Goal: Entertainment & Leisure: Browse casually

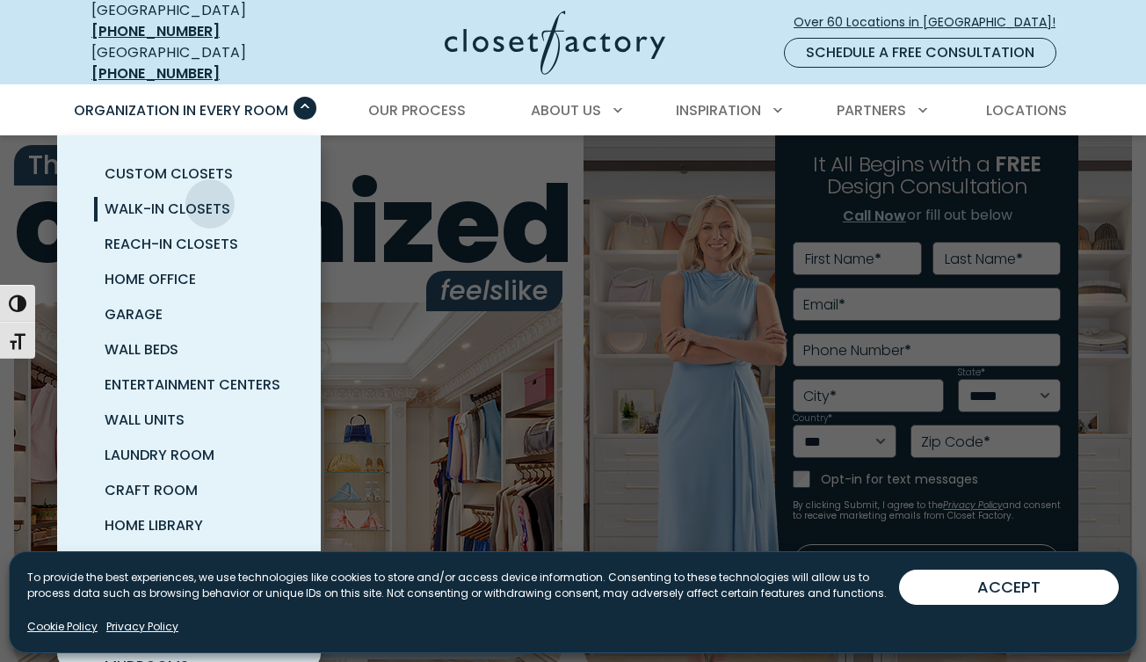
click at [210, 199] on span "Walk-In Closets" at bounding box center [168, 209] width 126 height 20
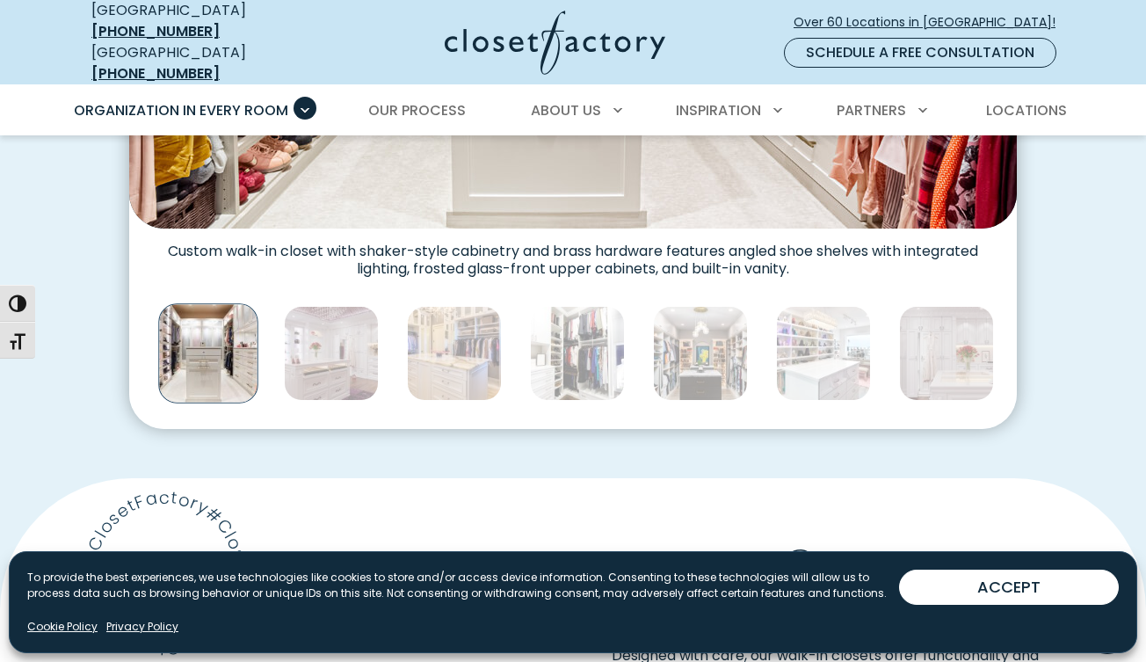
scroll to position [452, 0]
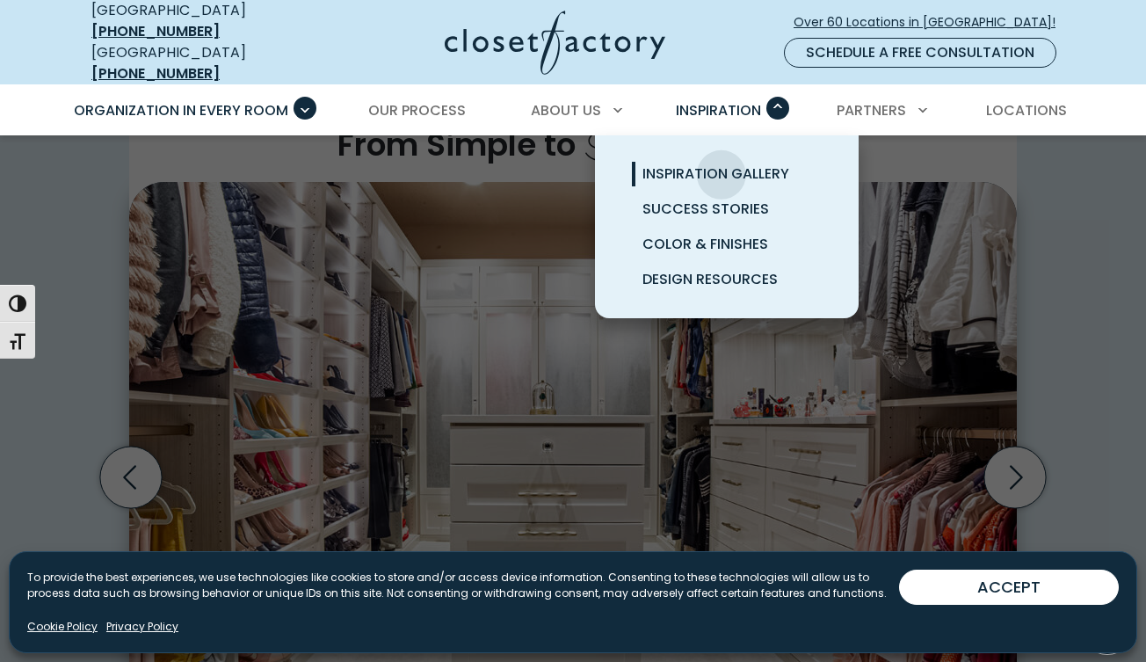
click at [721, 163] on span "Inspiration Gallery" at bounding box center [715, 173] width 147 height 20
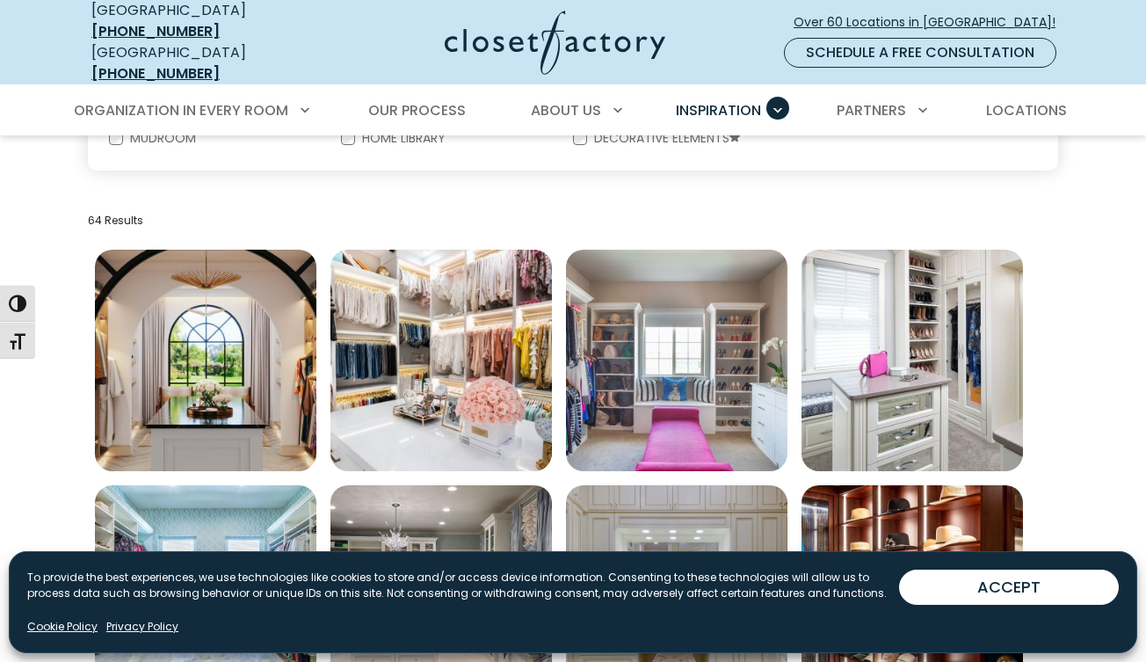
scroll to position [603, 0]
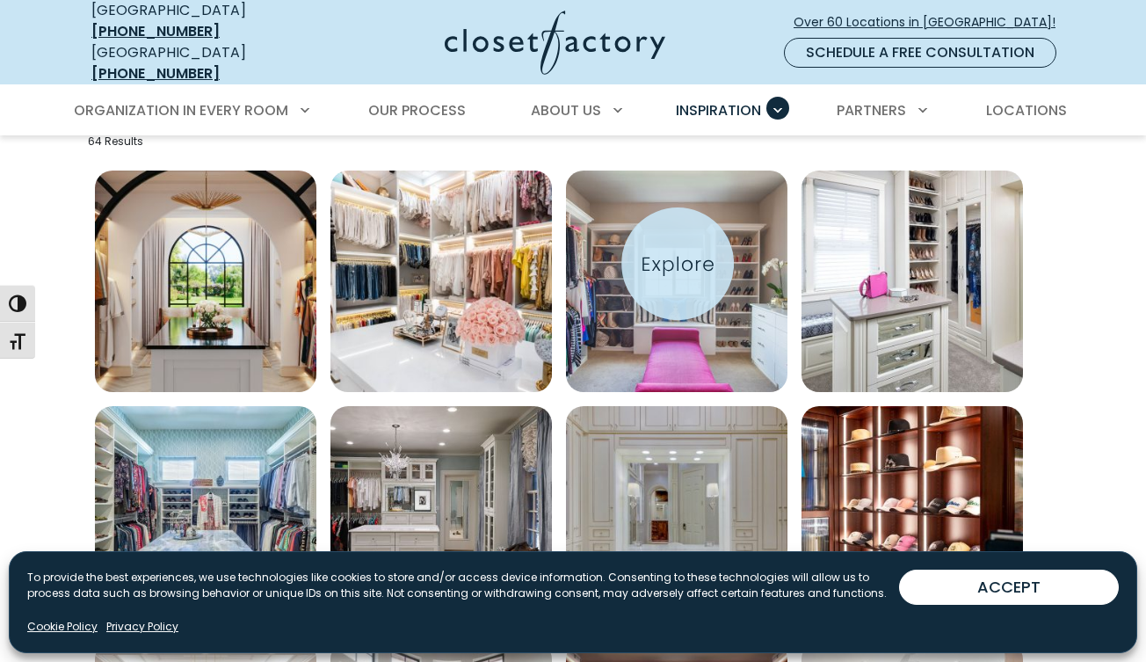
click at [677, 260] on img "Open inspiration gallery to preview enlarged image" at bounding box center [676, 280] width 221 height 221
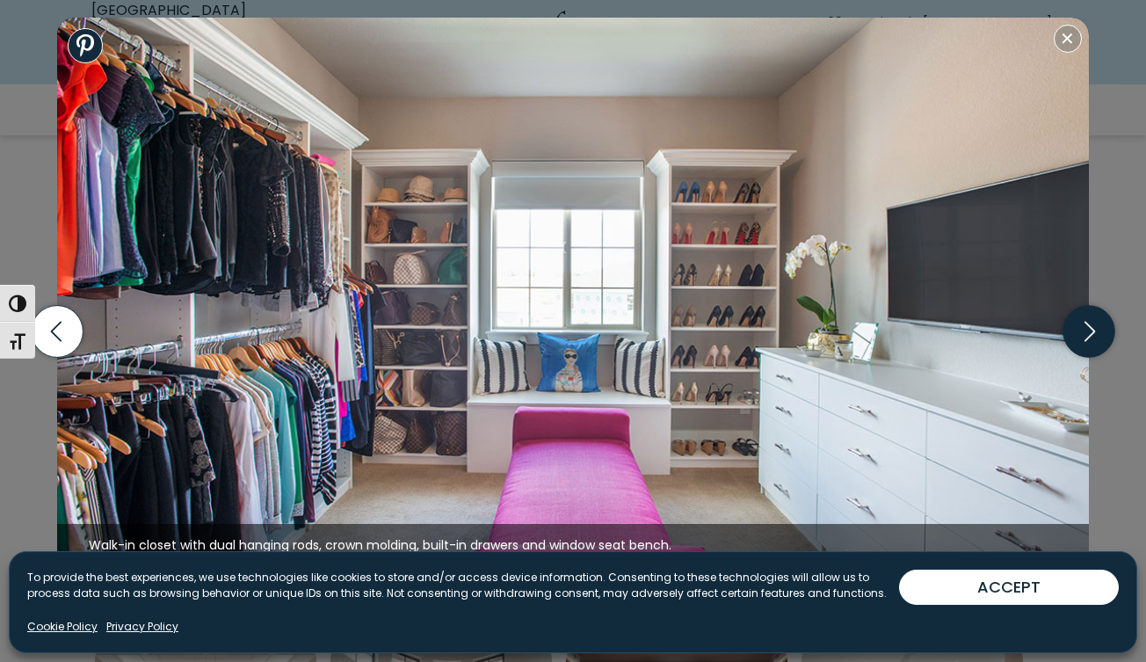
click at [1079, 351] on icon "button" at bounding box center [1088, 331] width 52 height 52
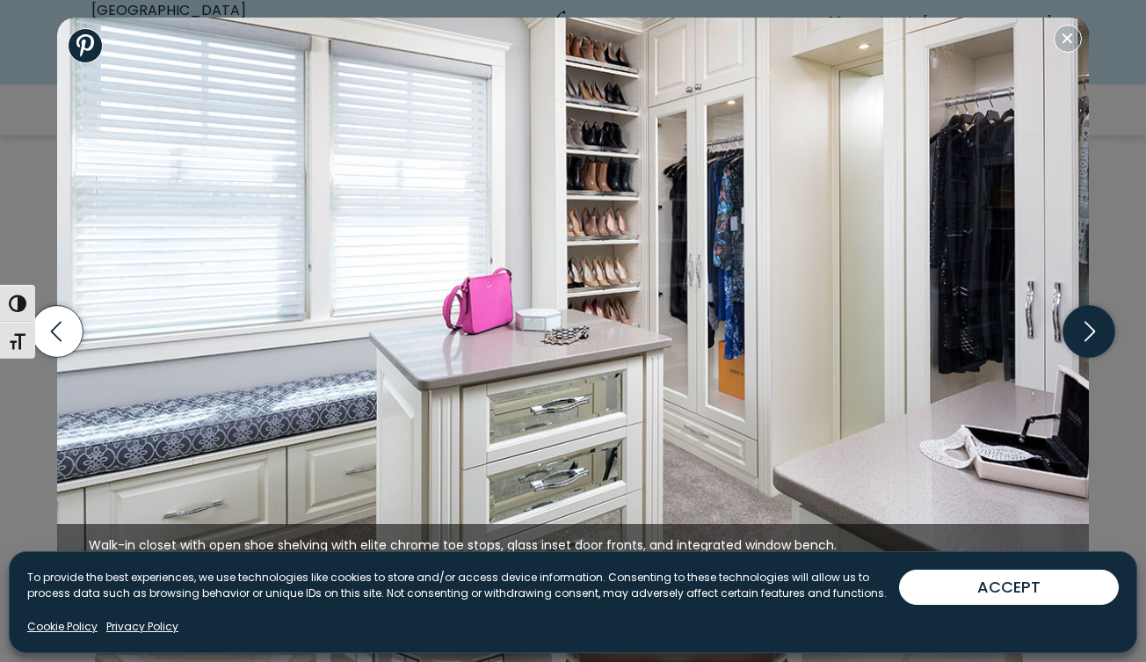
click at [1083, 336] on icon "button" at bounding box center [1088, 331] width 52 height 52
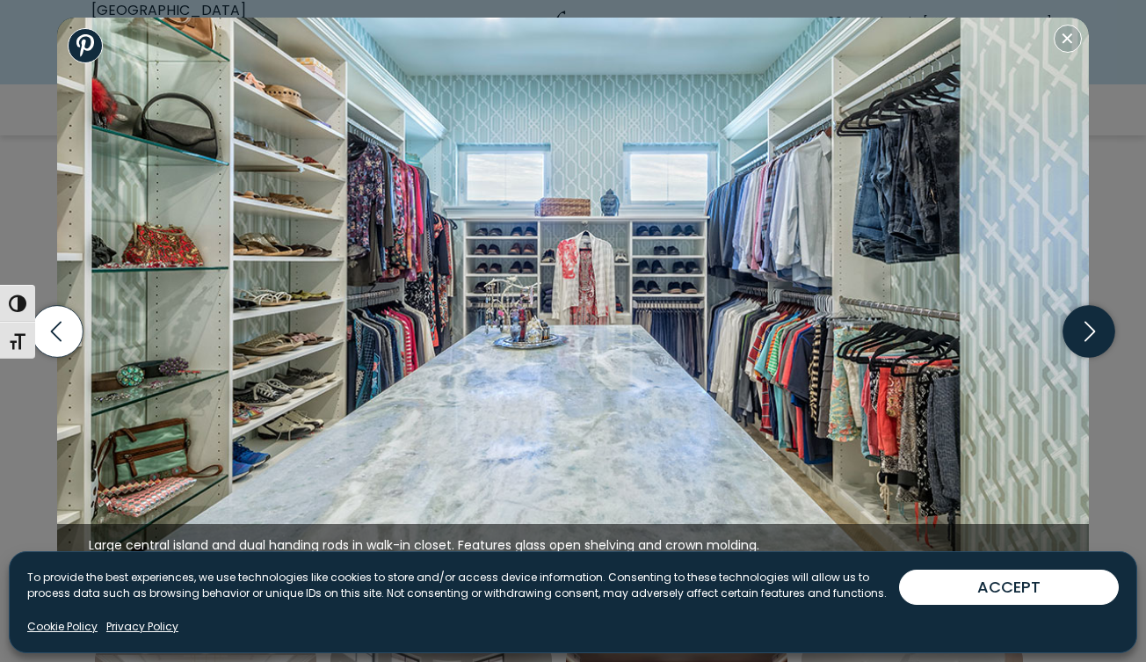
click at [1083, 336] on icon "button" at bounding box center [1088, 331] width 52 height 52
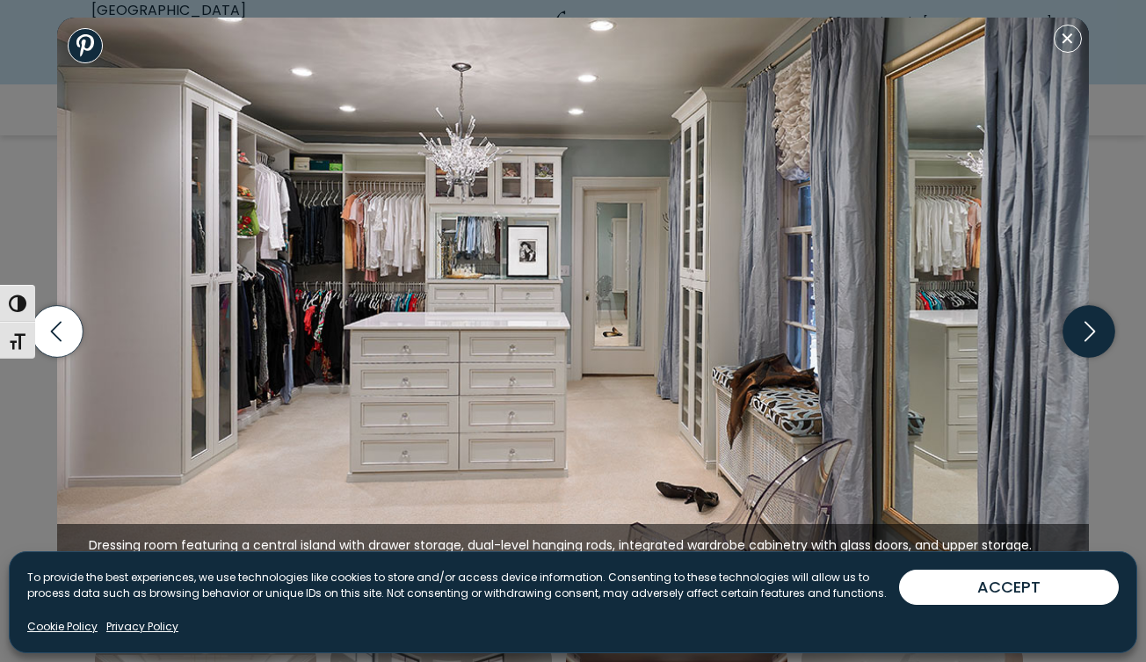
click at [1083, 336] on icon "button" at bounding box center [1088, 331] width 52 height 52
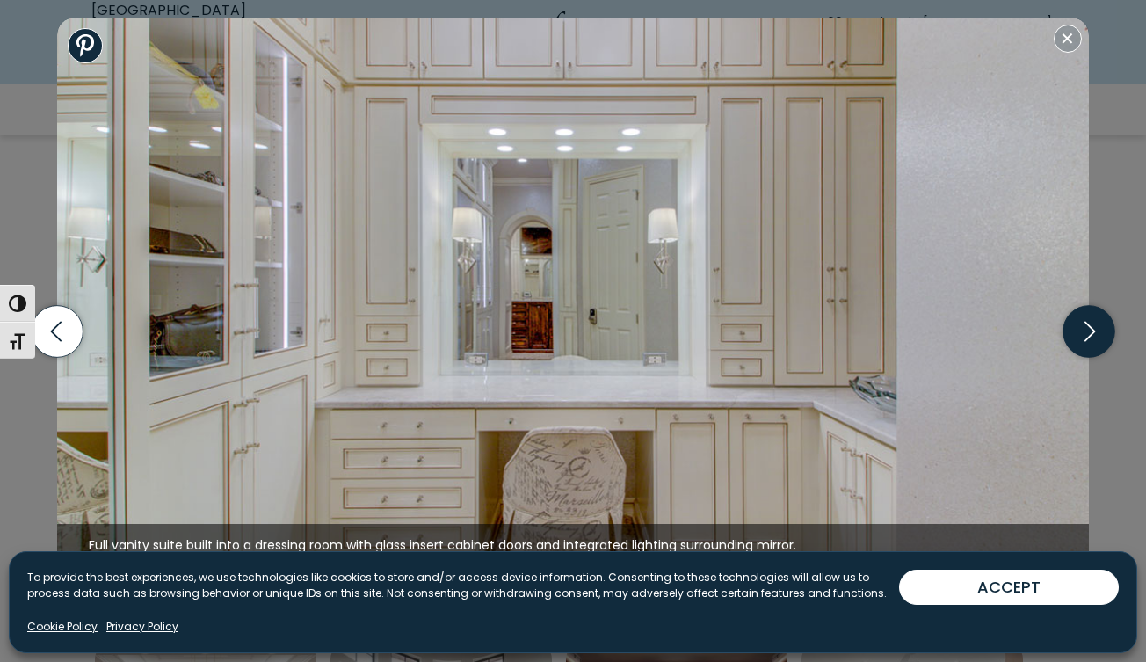
click at [1083, 336] on icon "button" at bounding box center [1088, 331] width 52 height 52
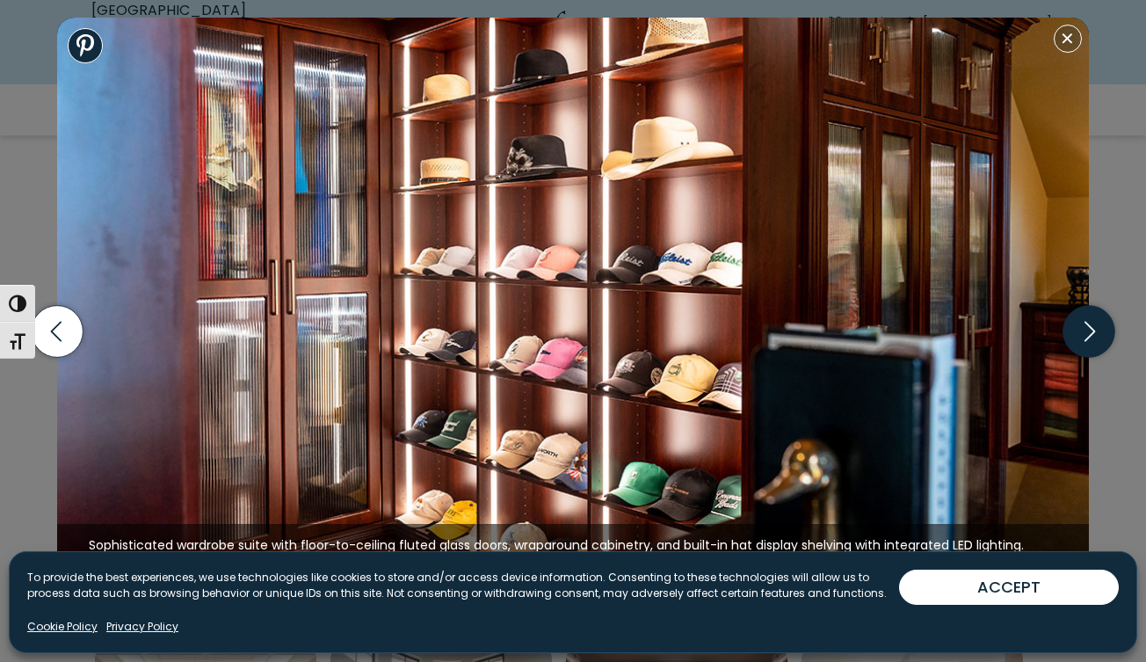
click at [1083, 336] on icon "button" at bounding box center [1088, 331] width 52 height 52
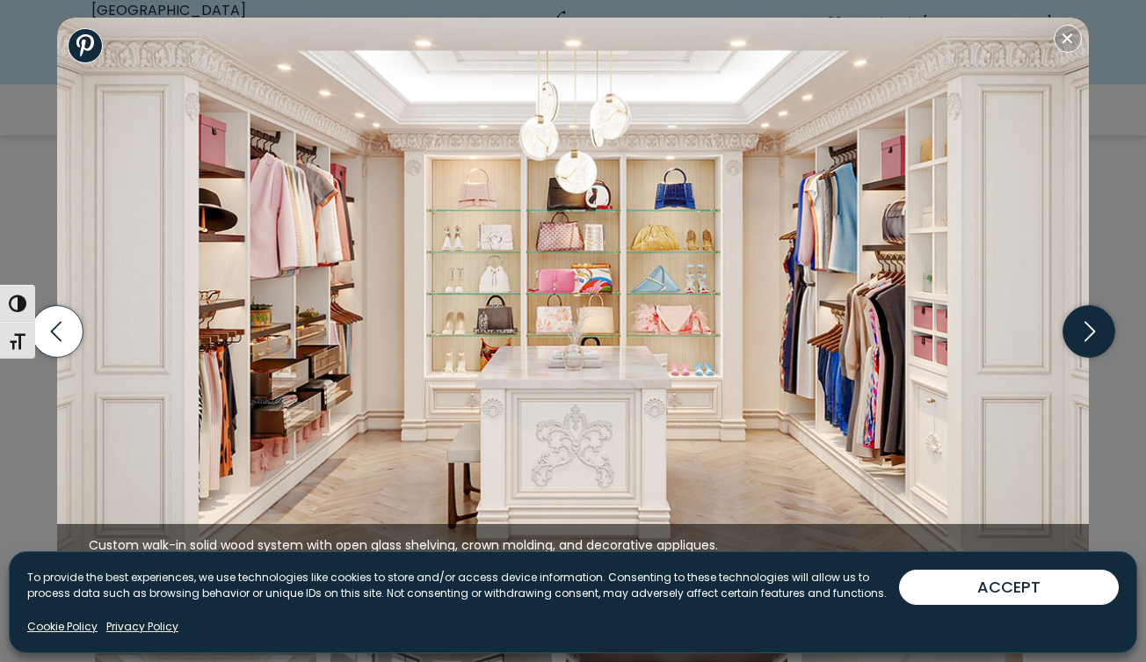
click at [1083, 336] on icon "button" at bounding box center [1088, 331] width 52 height 52
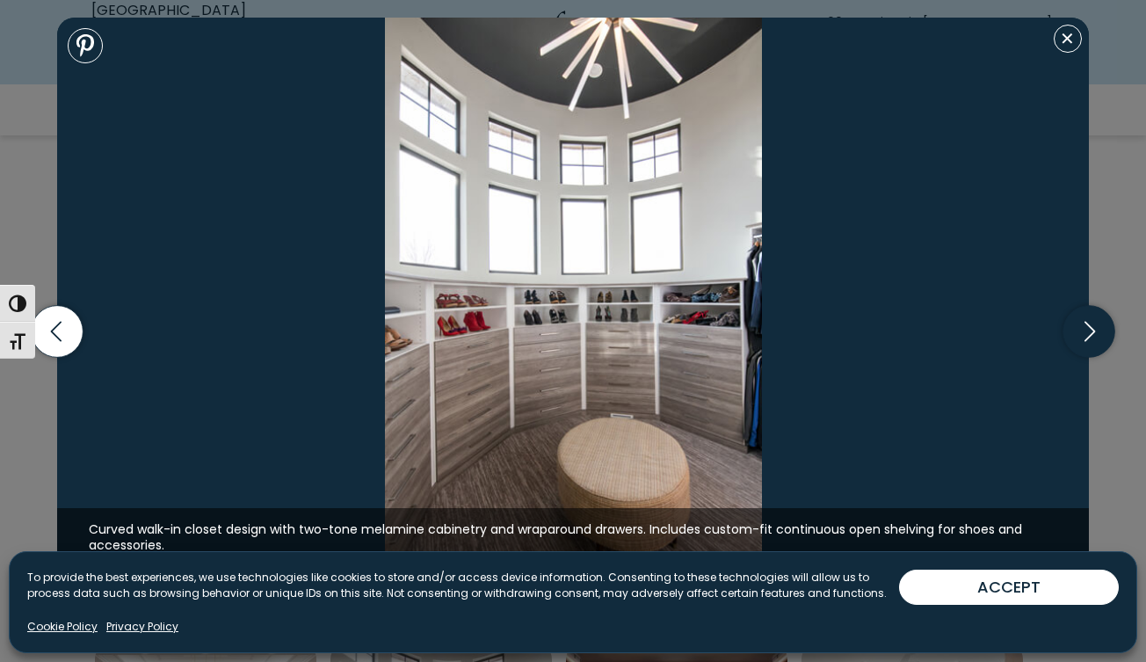
click at [1083, 336] on icon "button" at bounding box center [1088, 331] width 52 height 52
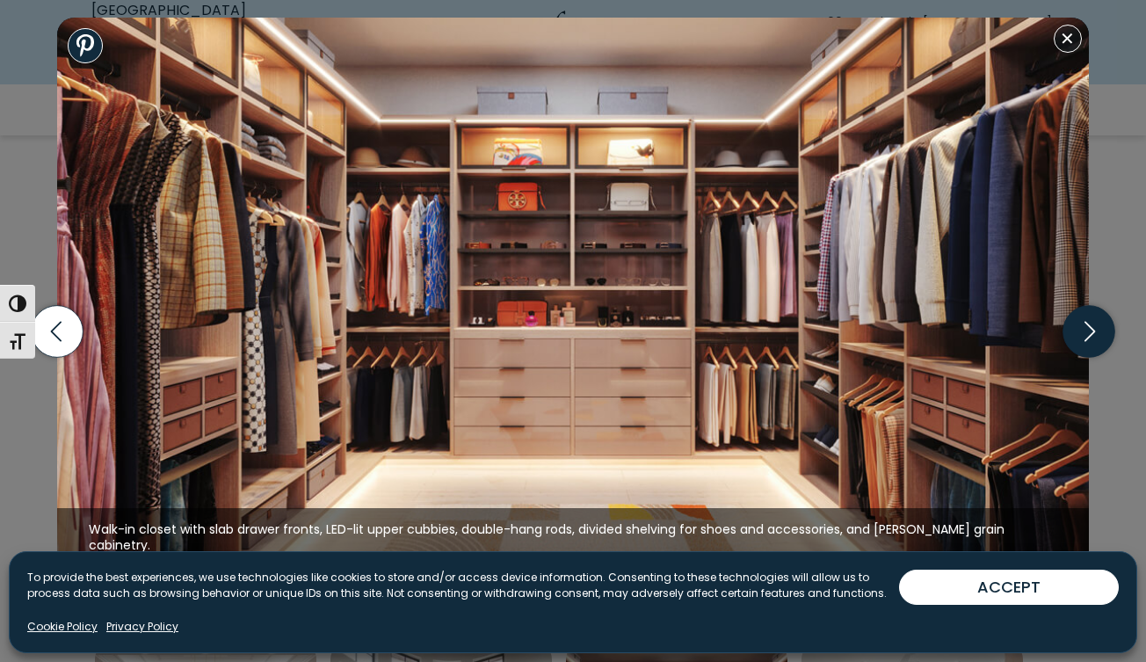
click at [1083, 336] on icon "button" at bounding box center [1088, 331] width 52 height 52
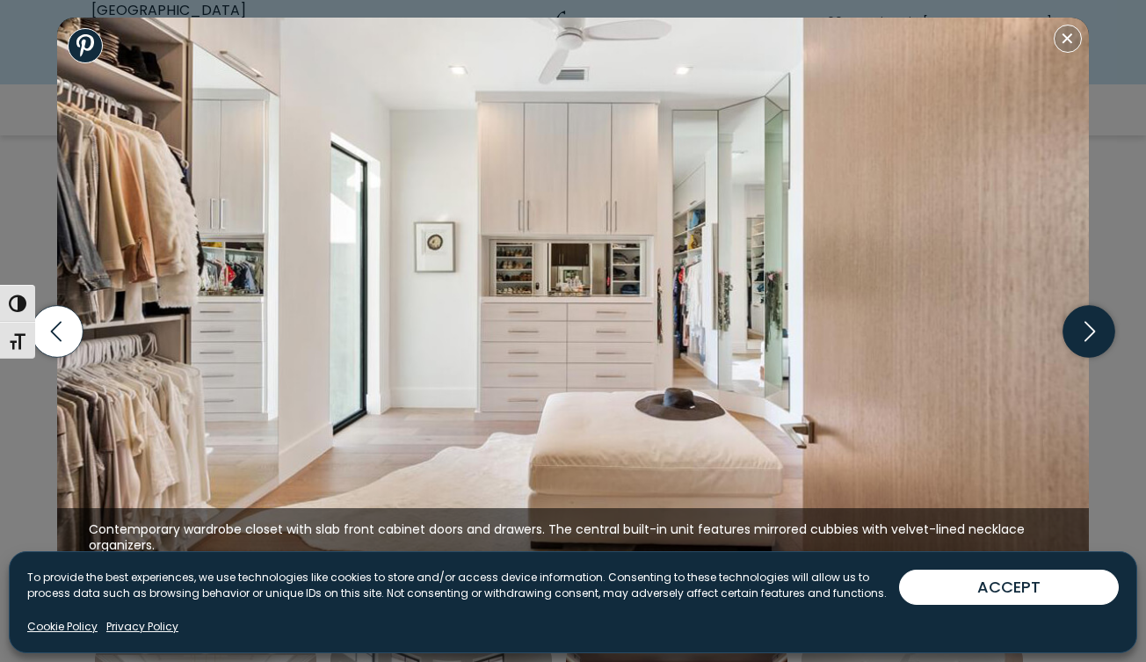
click at [1083, 336] on icon "button" at bounding box center [1088, 331] width 52 height 52
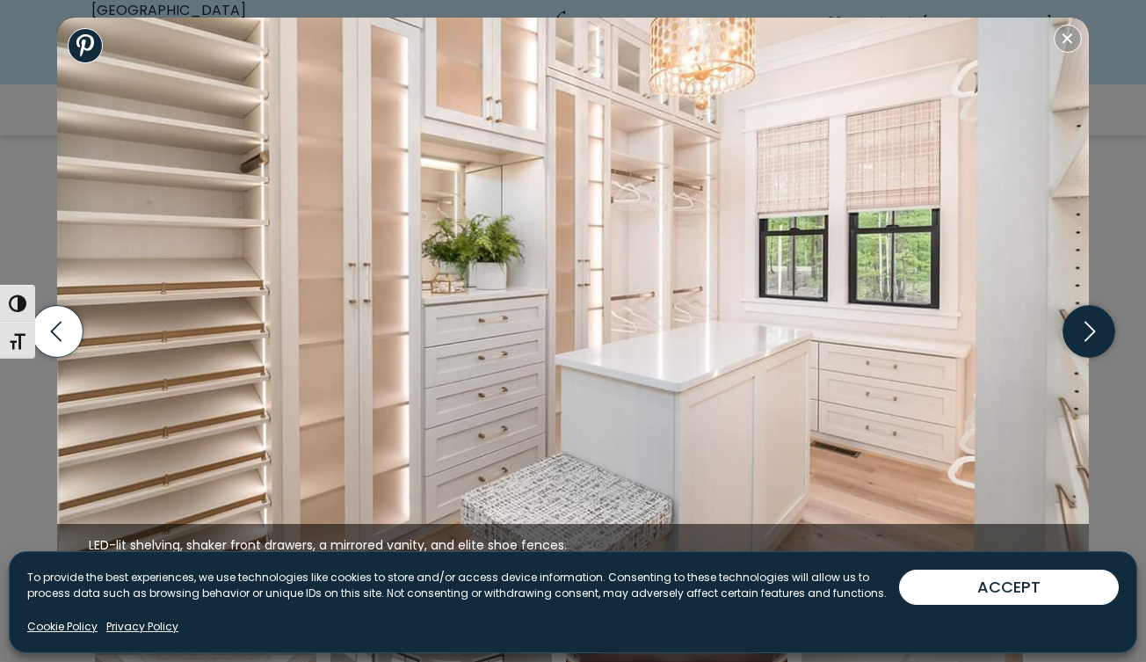
click at [1083, 336] on icon "button" at bounding box center [1088, 331] width 52 height 52
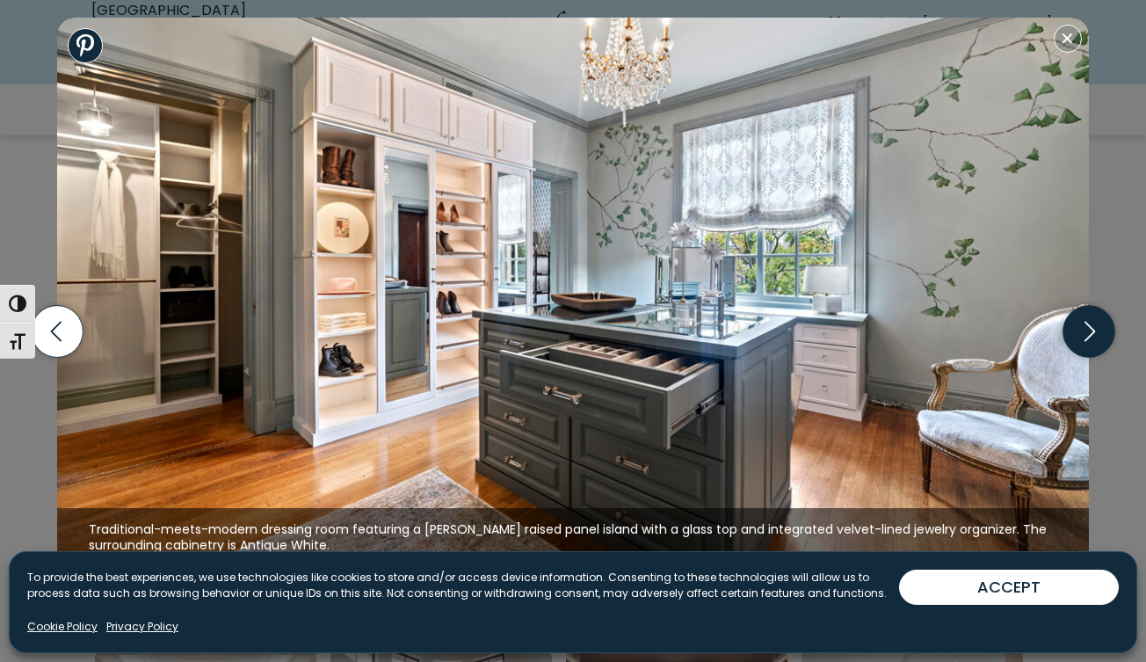
click at [1083, 336] on icon "button" at bounding box center [1088, 331] width 52 height 52
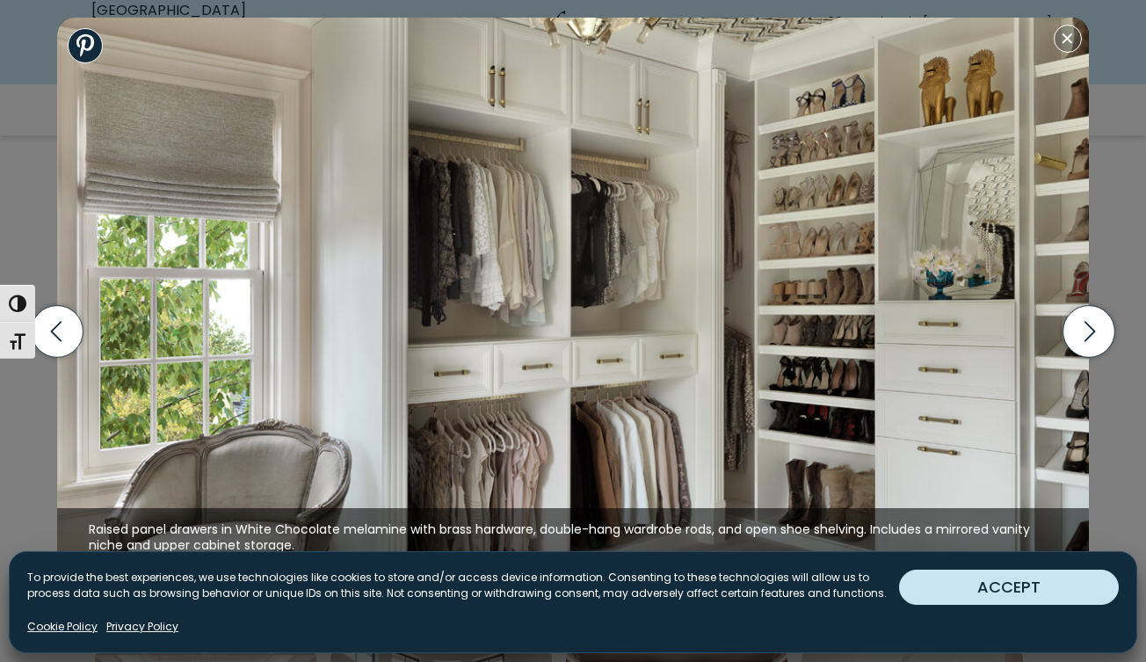
click at [1015, 578] on button "ACCEPT" at bounding box center [1009, 586] width 220 height 35
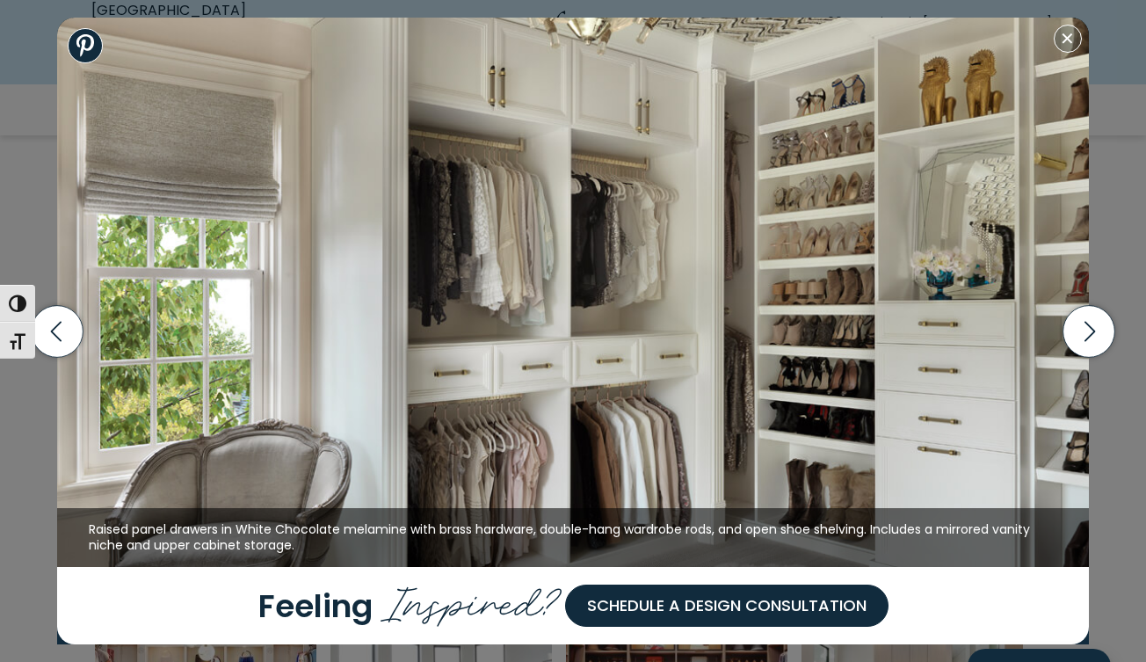
scroll to position [657, 0]
click at [1089, 324] on icon "button" at bounding box center [1089, 331] width 11 height 20
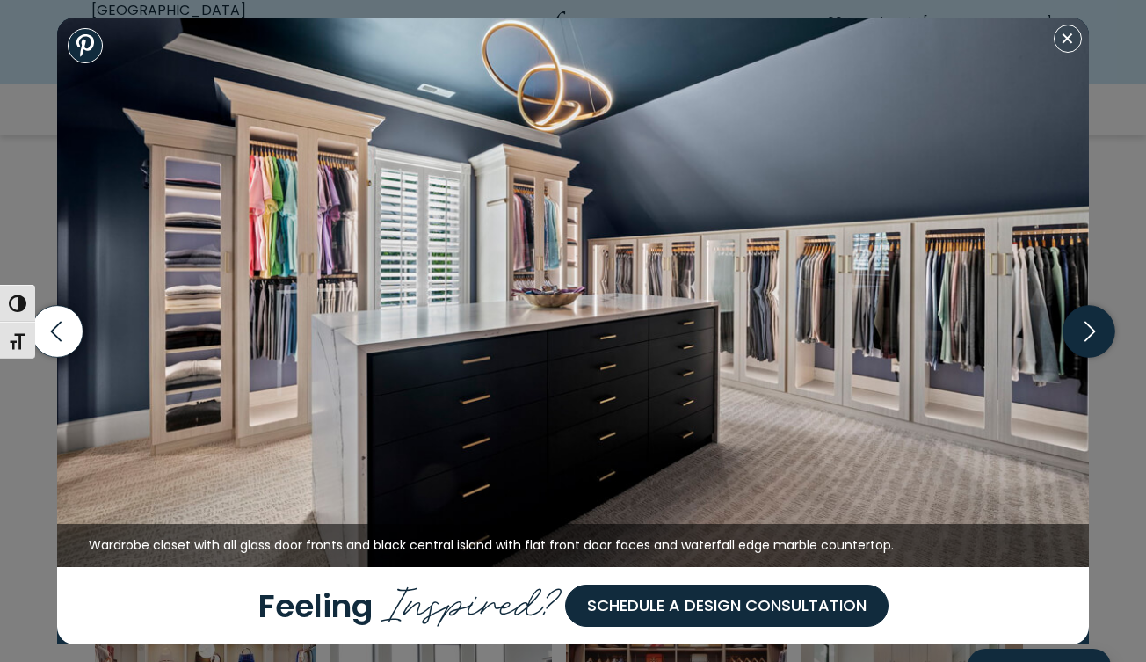
click at [1084, 329] on icon "button" at bounding box center [1088, 331] width 52 height 52
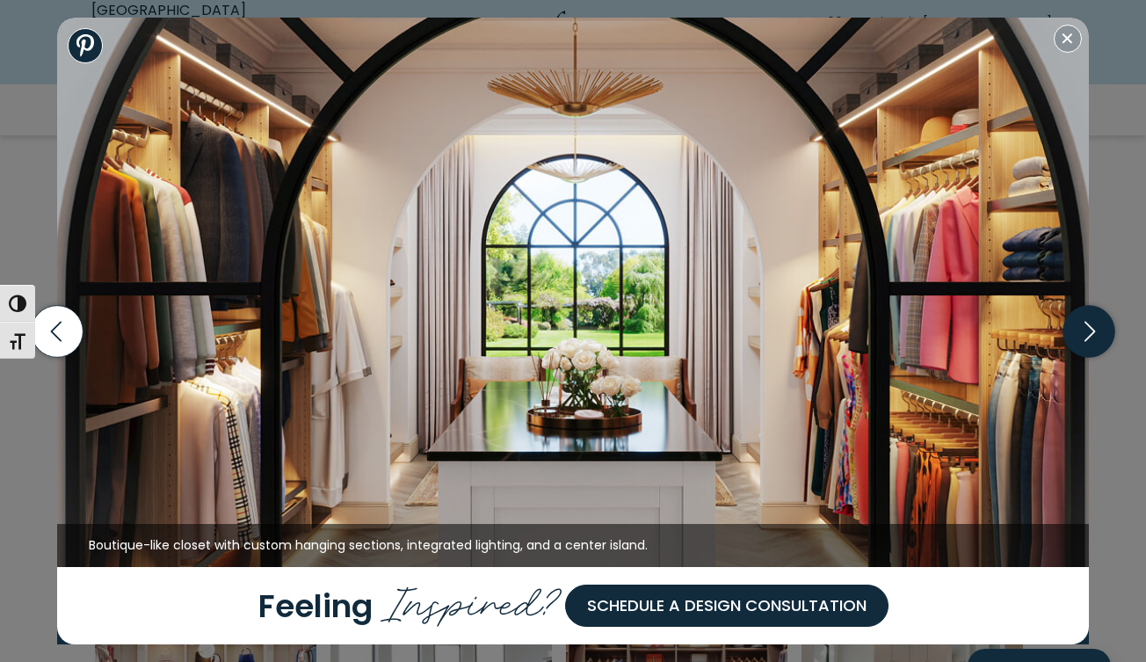
click at [1084, 329] on icon "button" at bounding box center [1088, 331] width 52 height 52
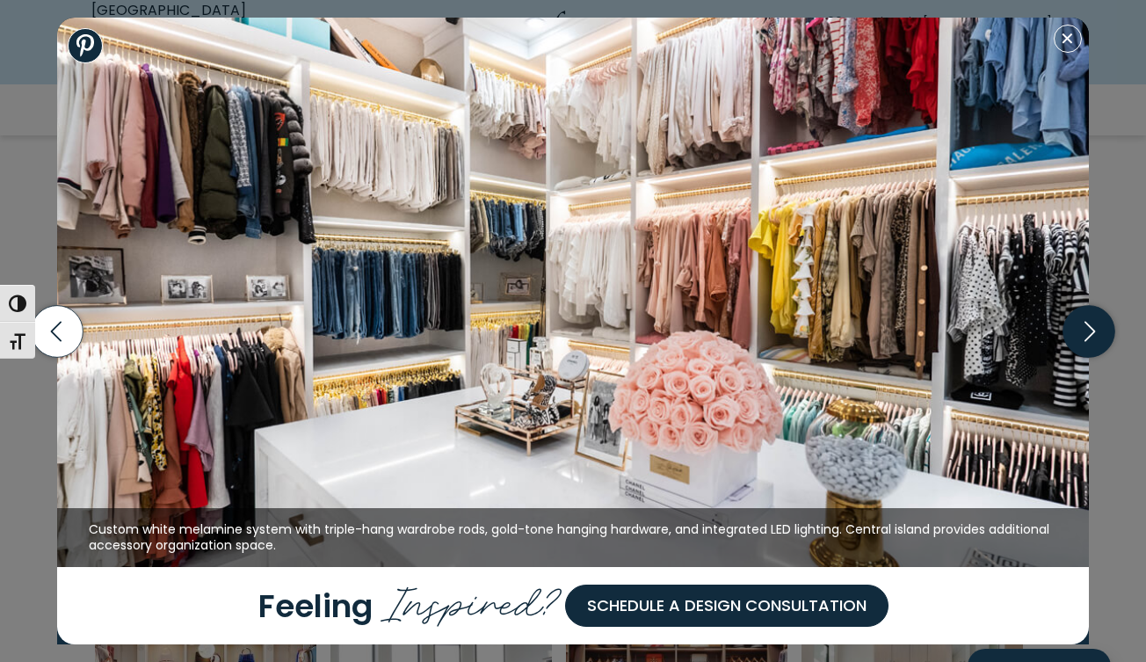
click at [1084, 329] on icon "button" at bounding box center [1088, 331] width 52 height 52
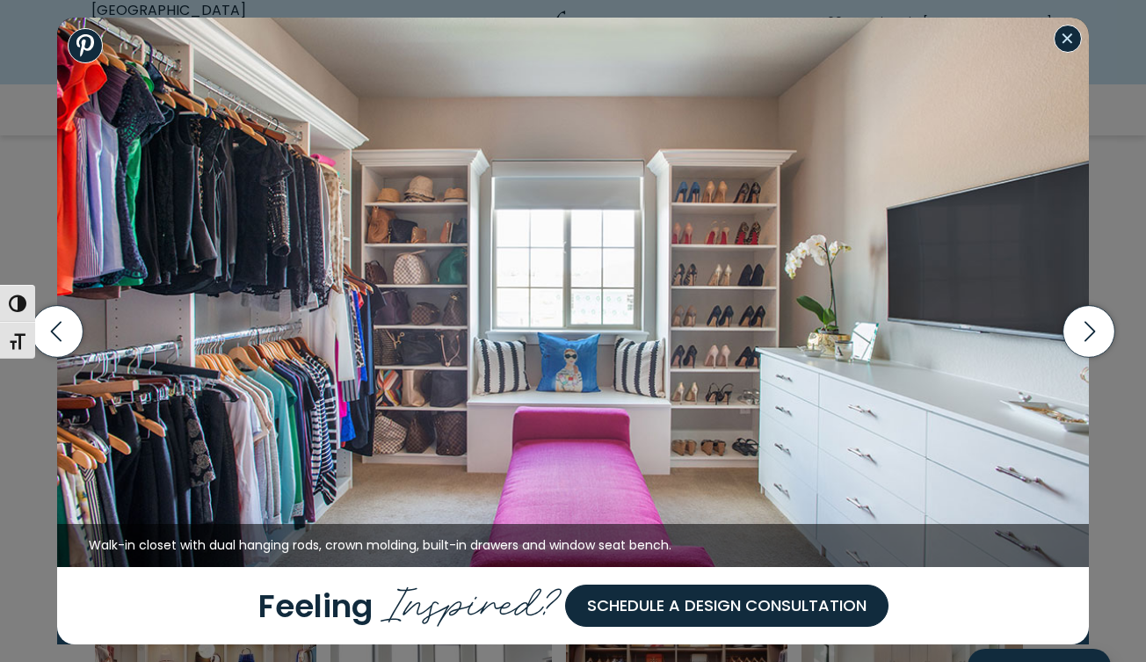
click at [1063, 41] on button "Close modal" at bounding box center [1068, 39] width 28 height 28
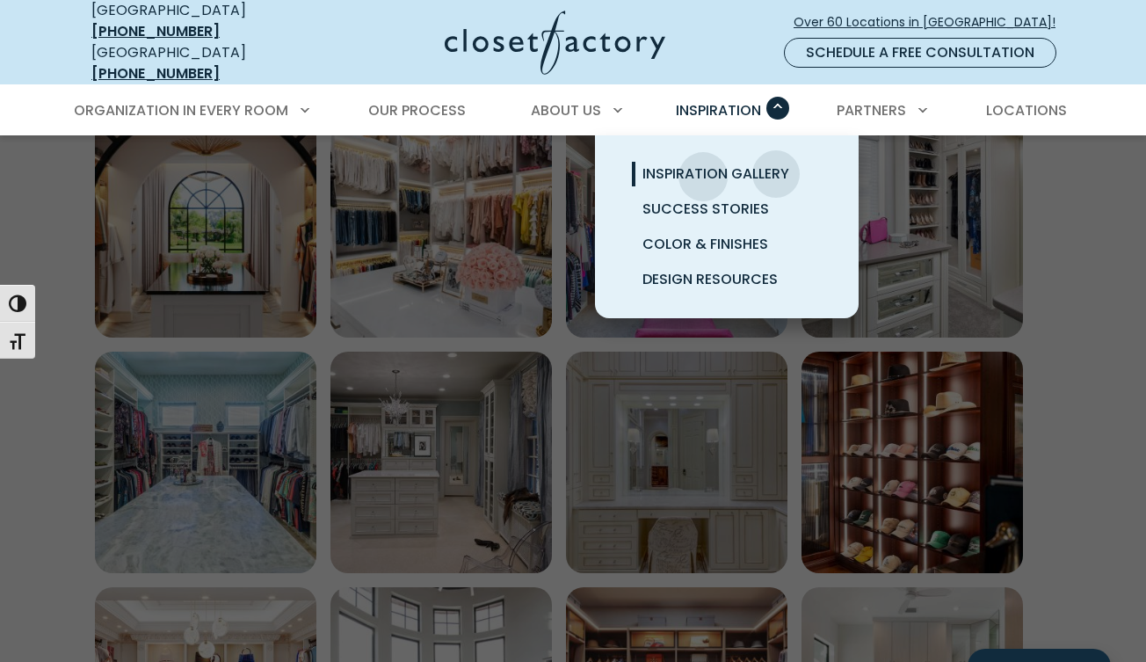
click at [703, 164] on span "Inspiration Gallery" at bounding box center [715, 173] width 147 height 20
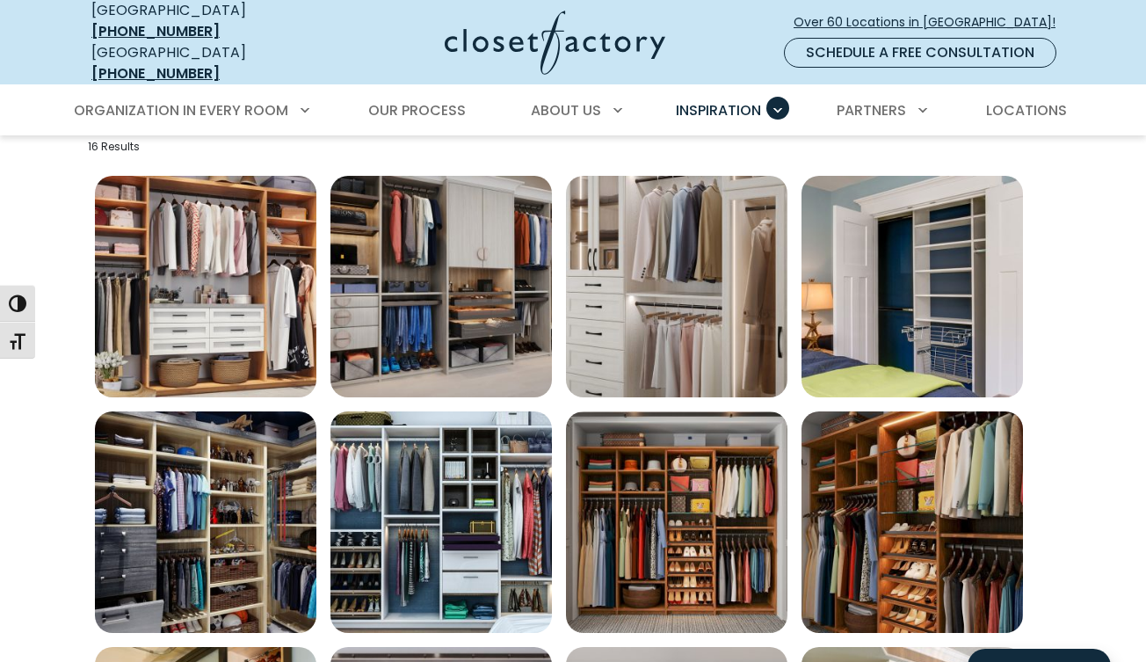
scroll to position [616, 0]
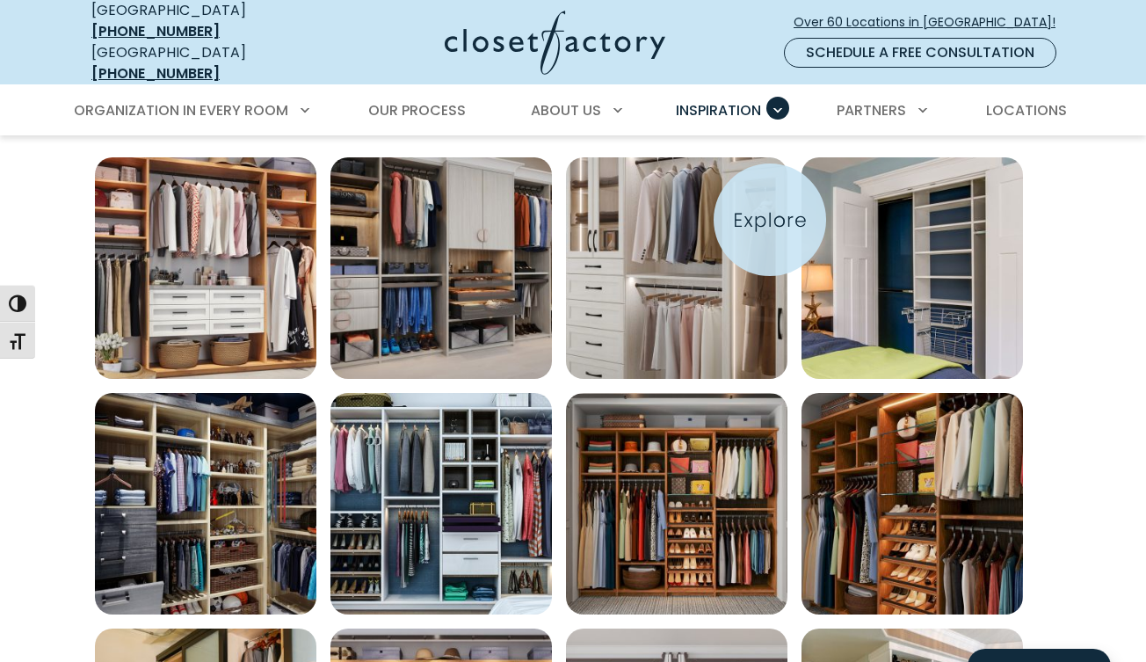
click at [770, 220] on img "Open inspiration gallery to preview enlarged image" at bounding box center [676, 267] width 221 height 221
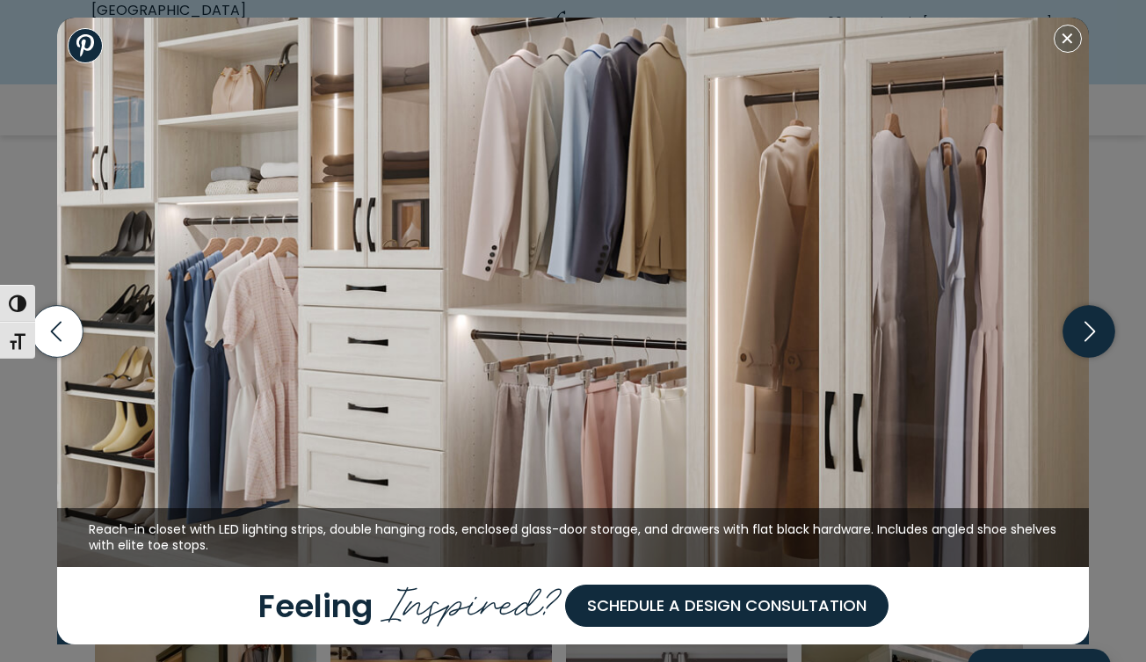
click at [1097, 342] on icon "button" at bounding box center [1088, 331] width 52 height 52
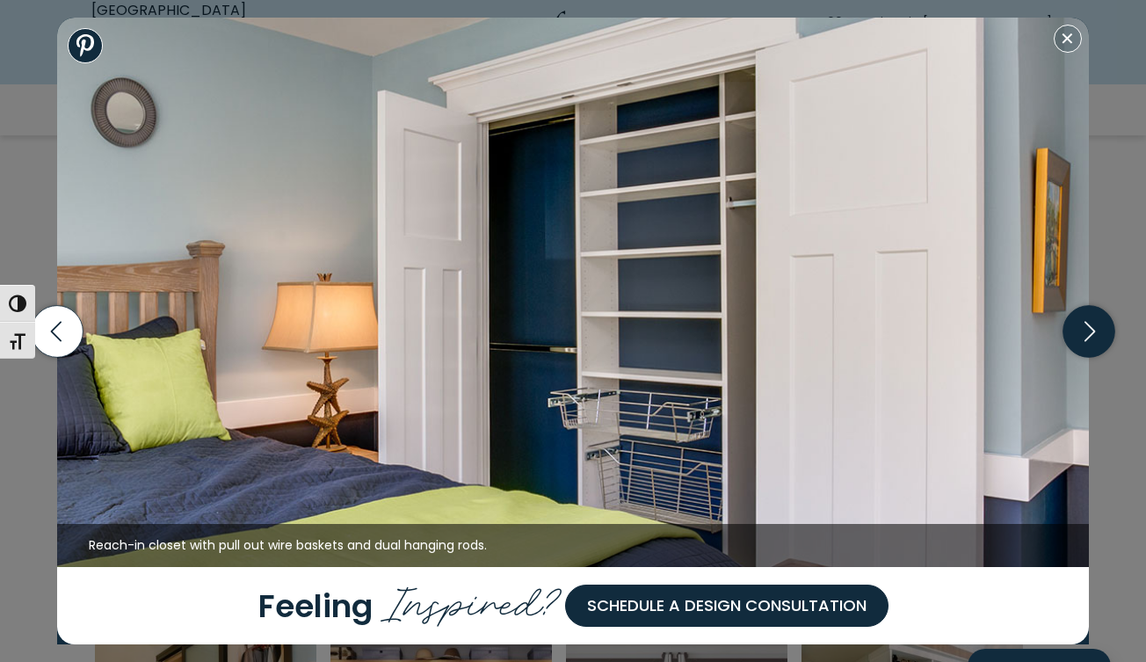
click at [1096, 339] on icon "button" at bounding box center [1088, 331] width 52 height 52
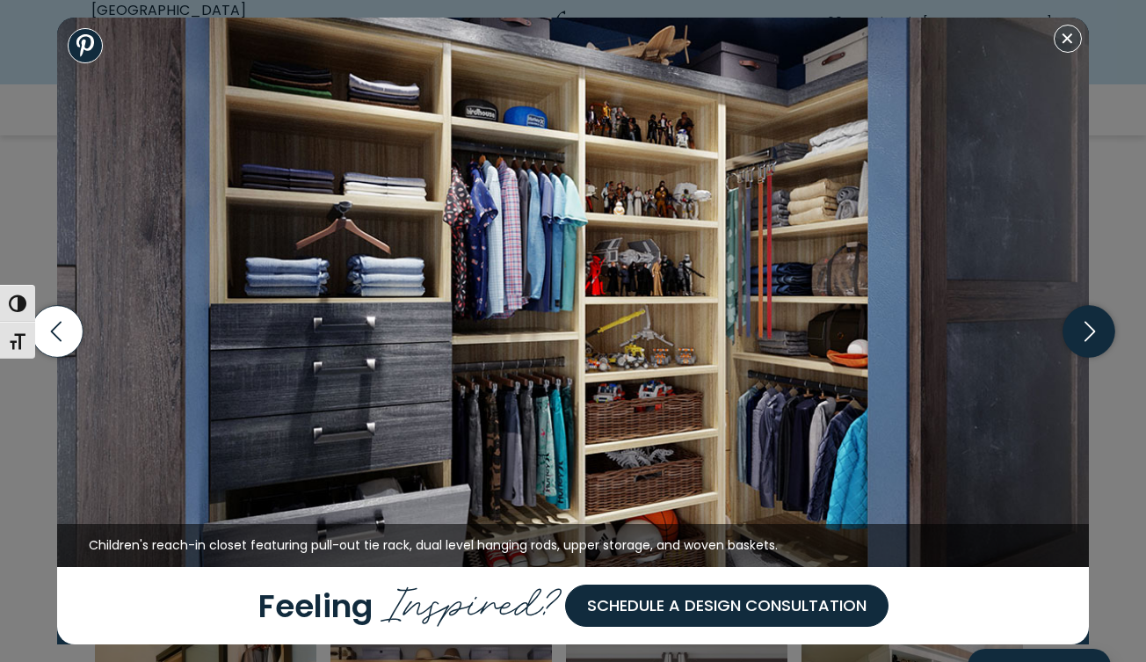
click at [1086, 327] on icon "button" at bounding box center [1088, 331] width 52 height 52
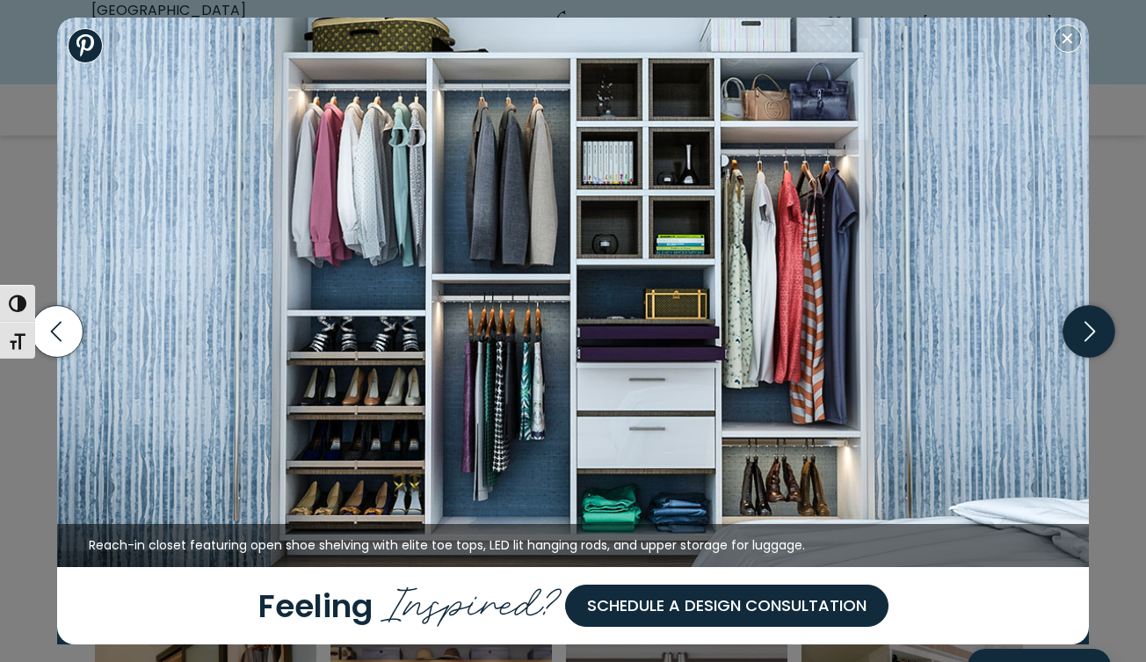
click at [1086, 327] on icon "button" at bounding box center [1088, 331] width 52 height 52
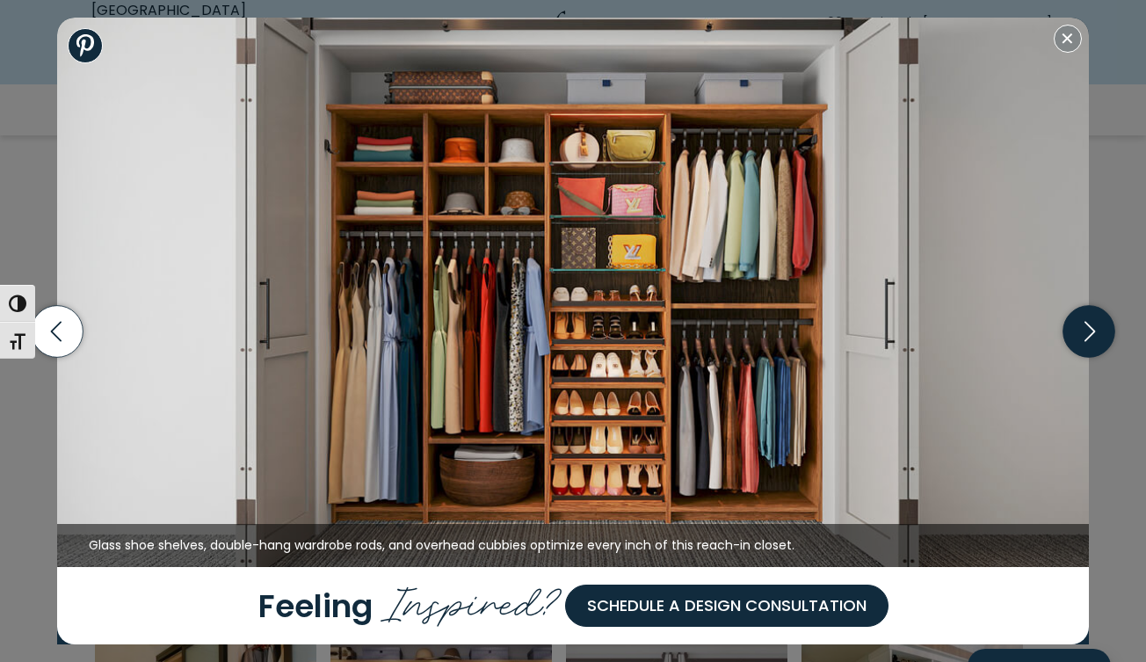
click at [1086, 327] on icon "button" at bounding box center [1088, 331] width 52 height 52
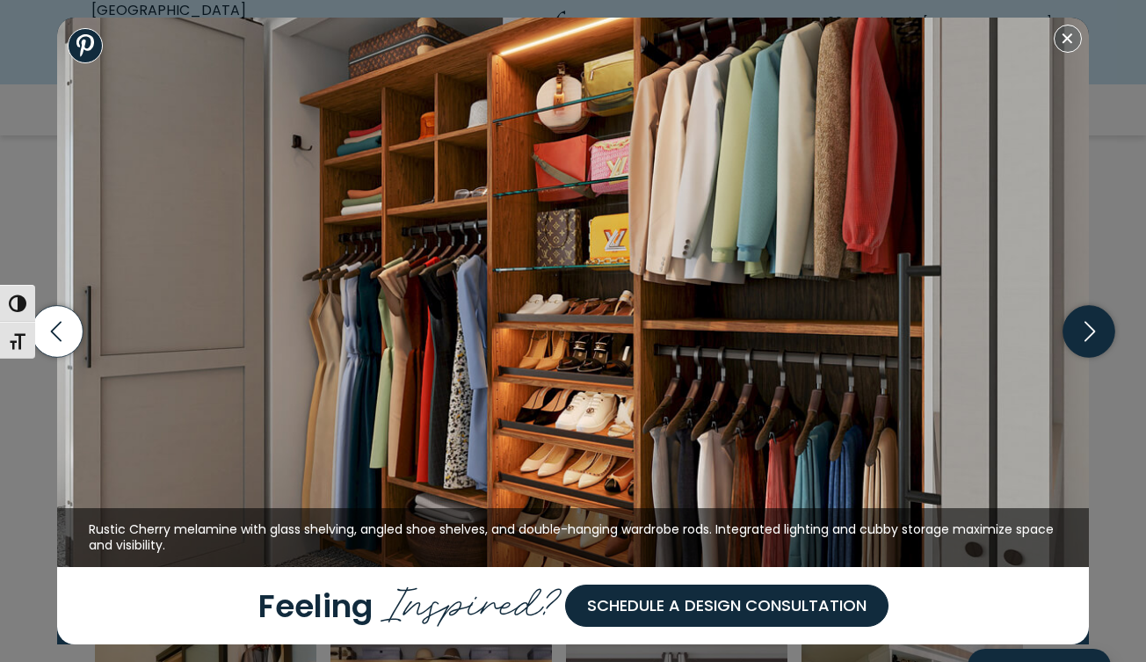
click at [1086, 327] on icon "button" at bounding box center [1088, 331] width 52 height 52
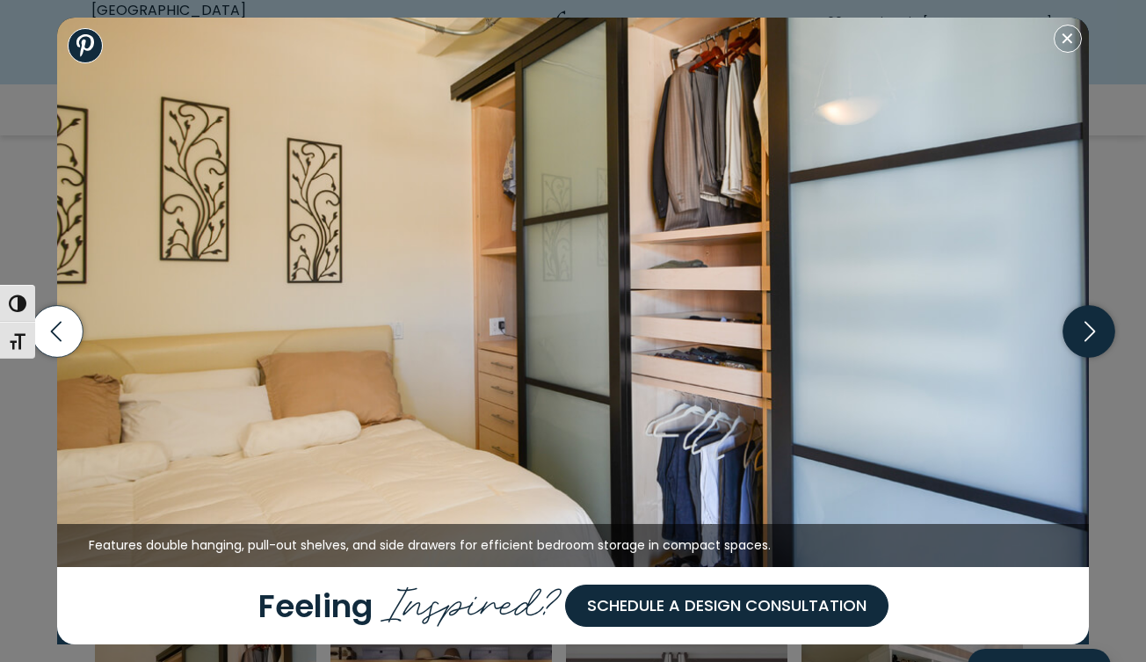
click at [1086, 327] on icon "button" at bounding box center [1088, 331] width 52 height 52
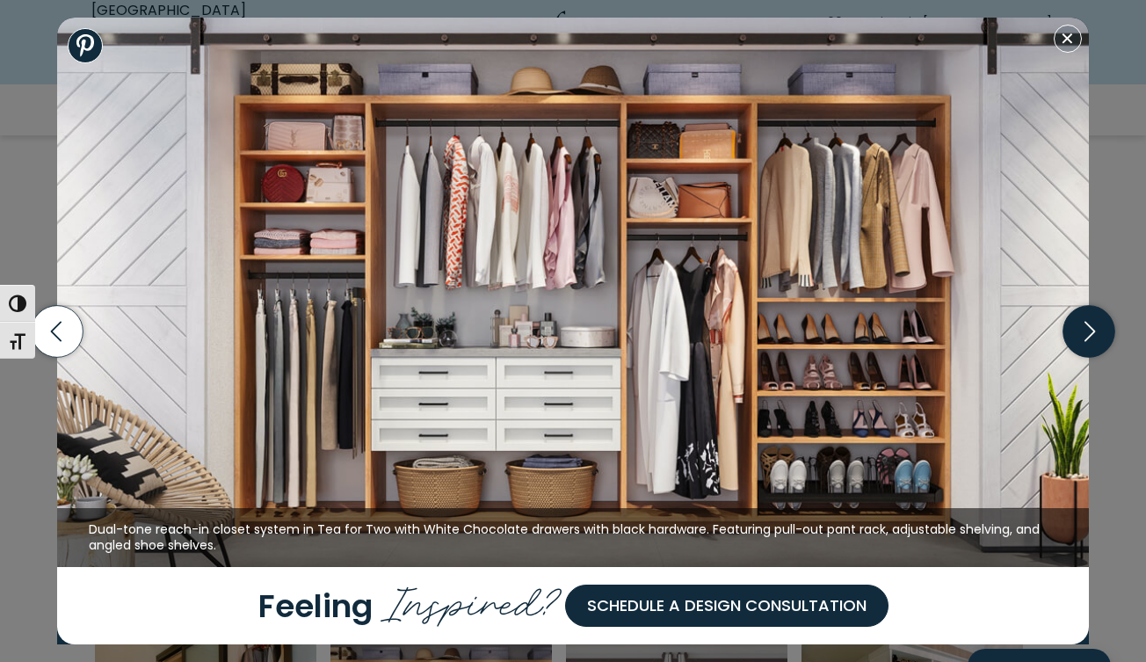
click at [1086, 327] on icon "button" at bounding box center [1088, 331] width 52 height 52
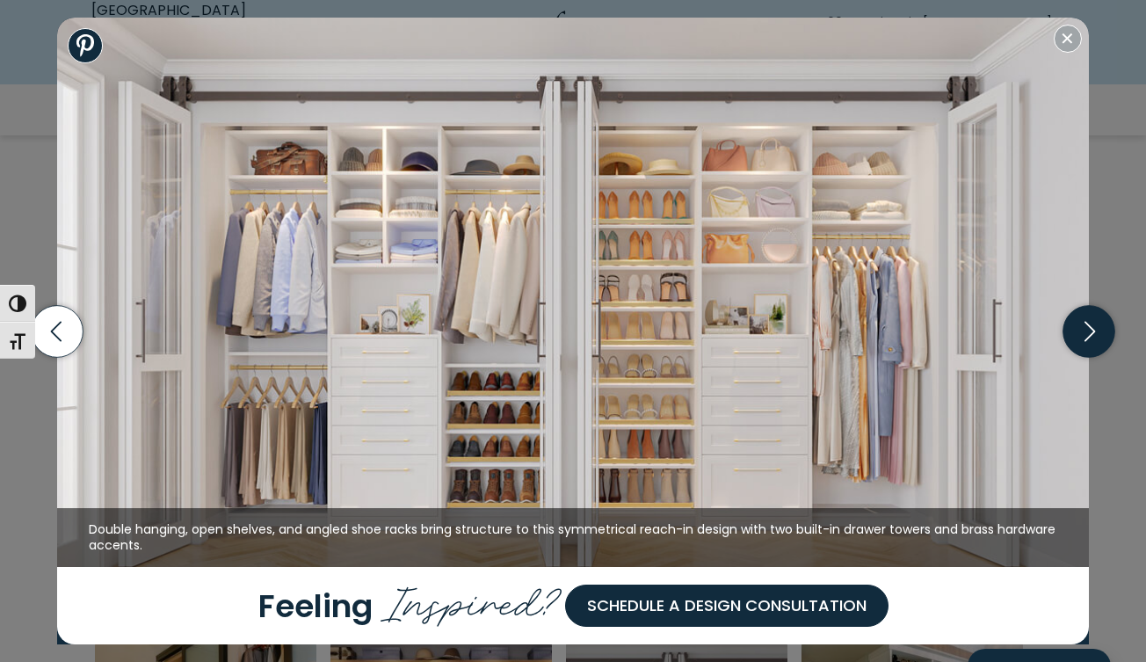
click at [1086, 327] on icon "button" at bounding box center [1088, 331] width 52 height 52
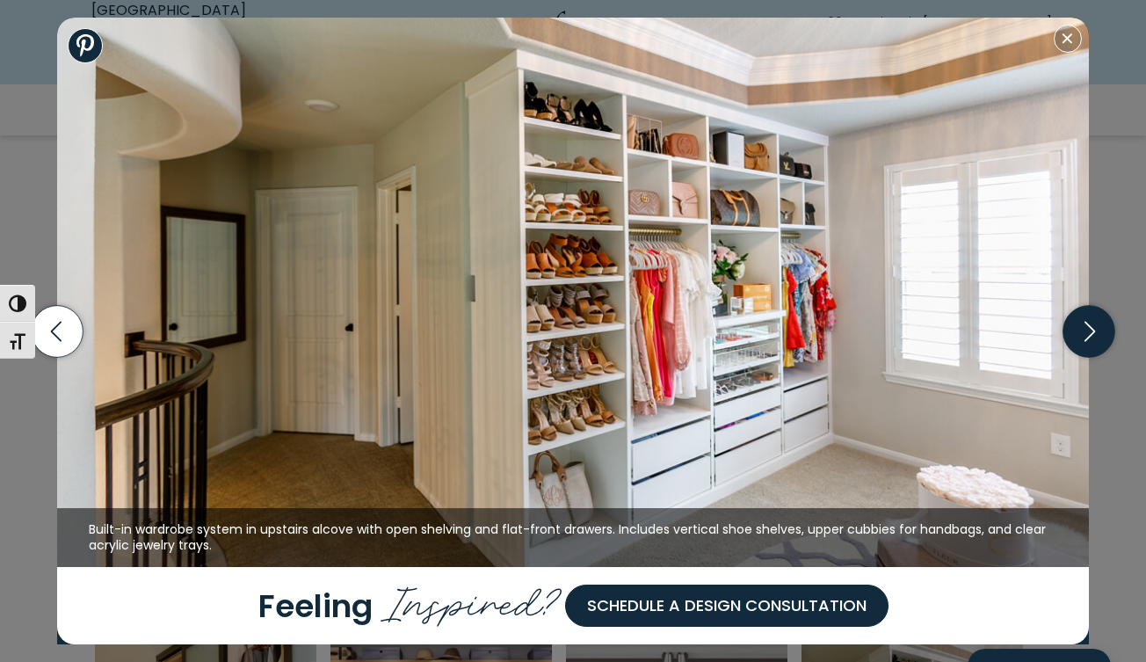
click at [1086, 327] on icon "button" at bounding box center [1088, 331] width 52 height 52
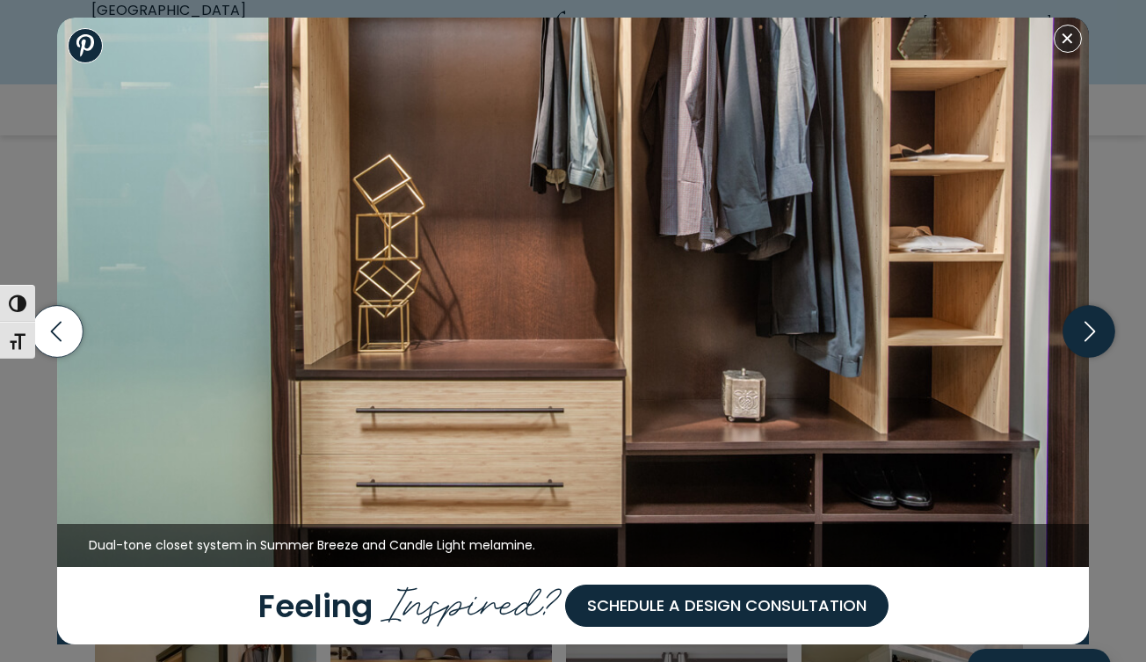
click at [1086, 327] on icon "button" at bounding box center [1088, 331] width 52 height 52
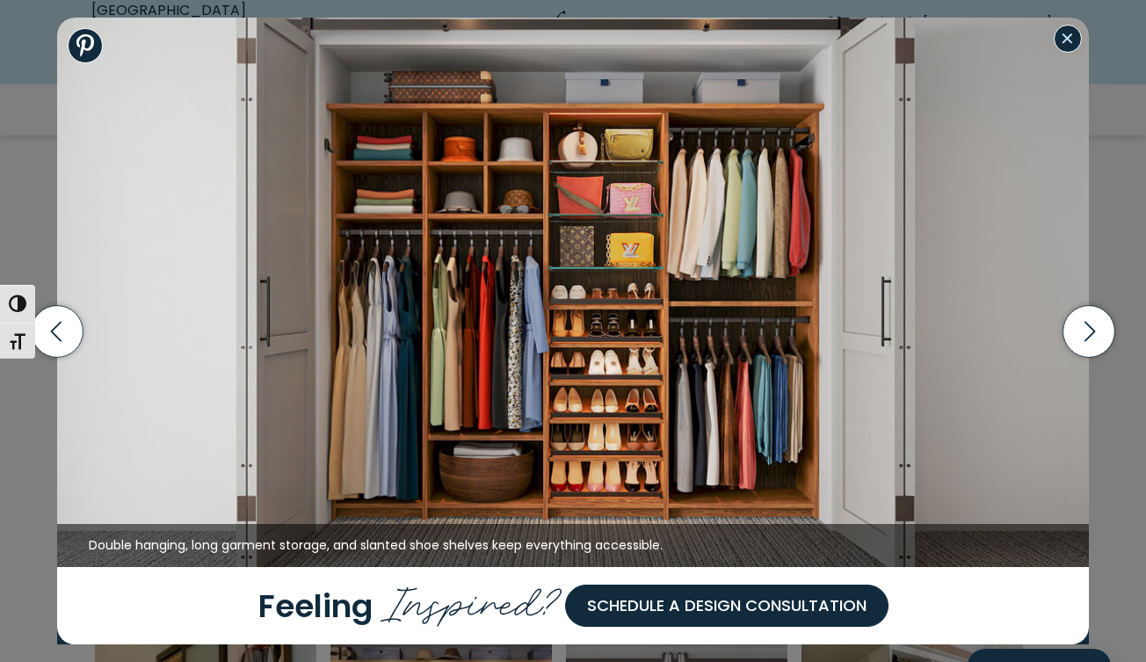
click at [1069, 45] on button "Close modal" at bounding box center [1068, 39] width 28 height 28
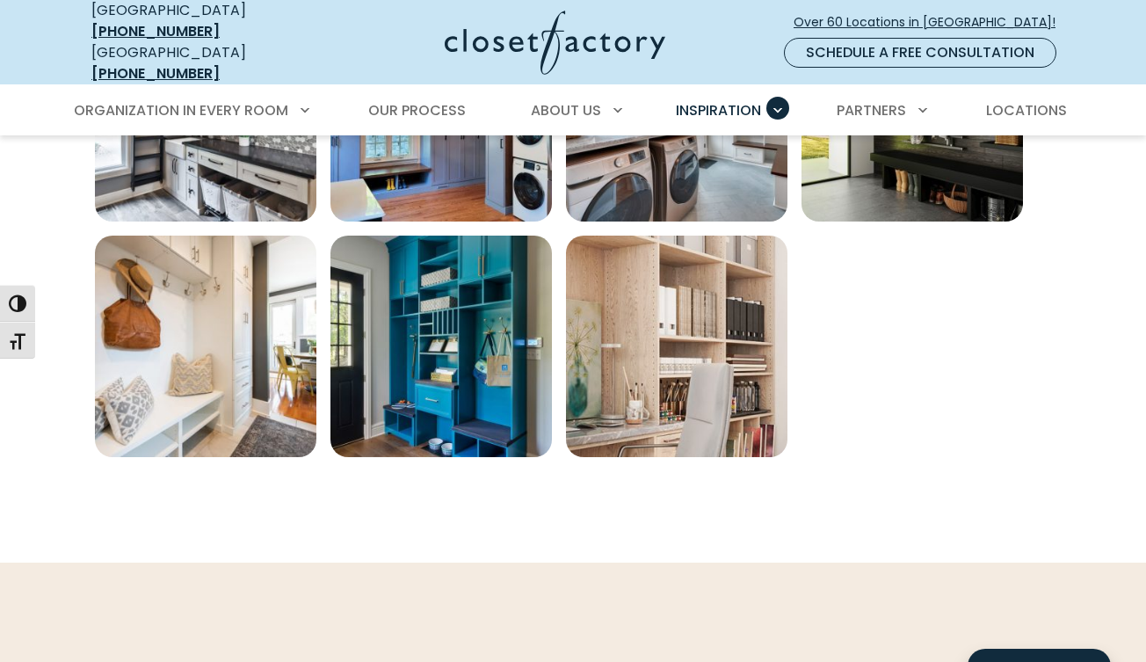
scroll to position [1010, 0]
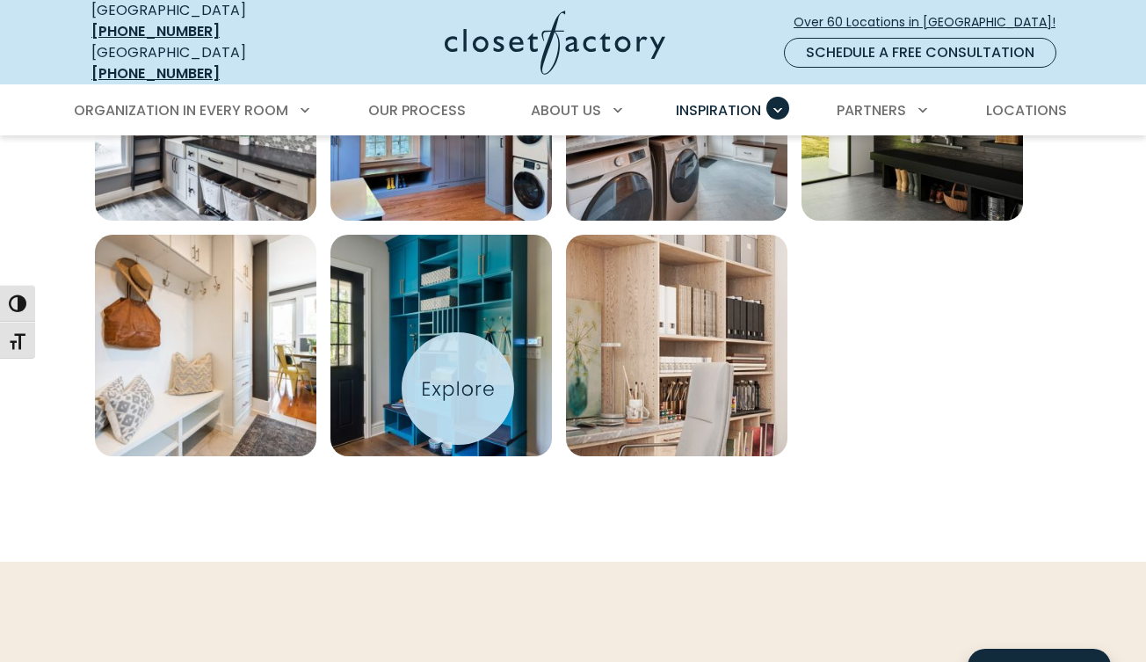
click at [458, 388] on img "Open inspiration gallery to preview enlarged image" at bounding box center [440, 345] width 221 height 221
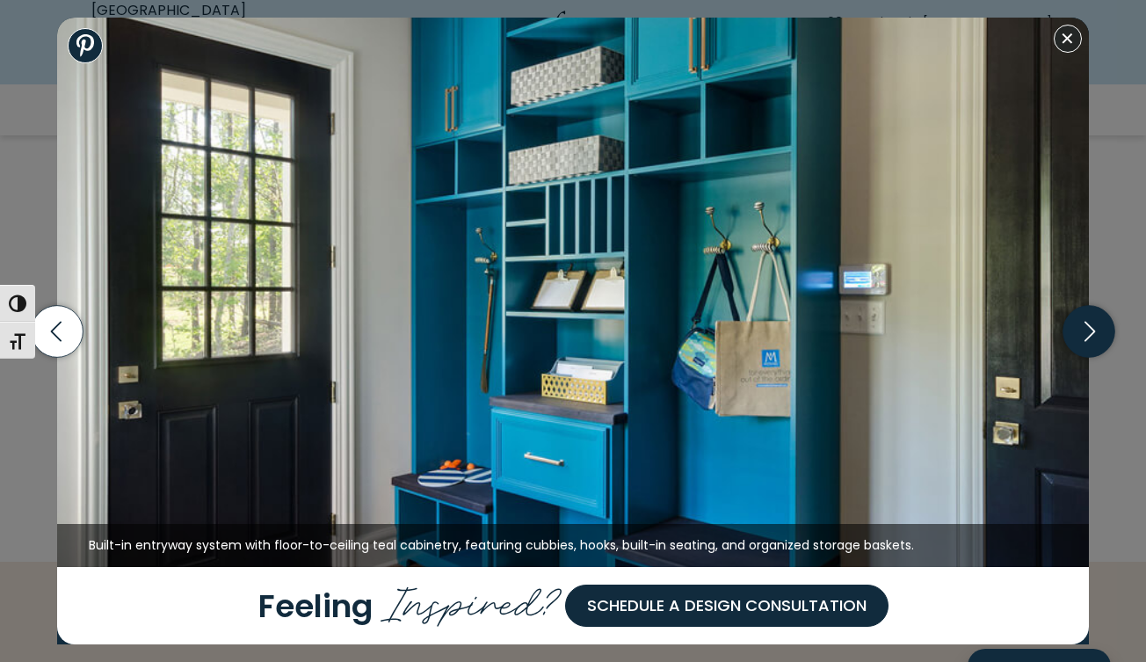
click at [1091, 331] on icon "button" at bounding box center [1088, 331] width 52 height 52
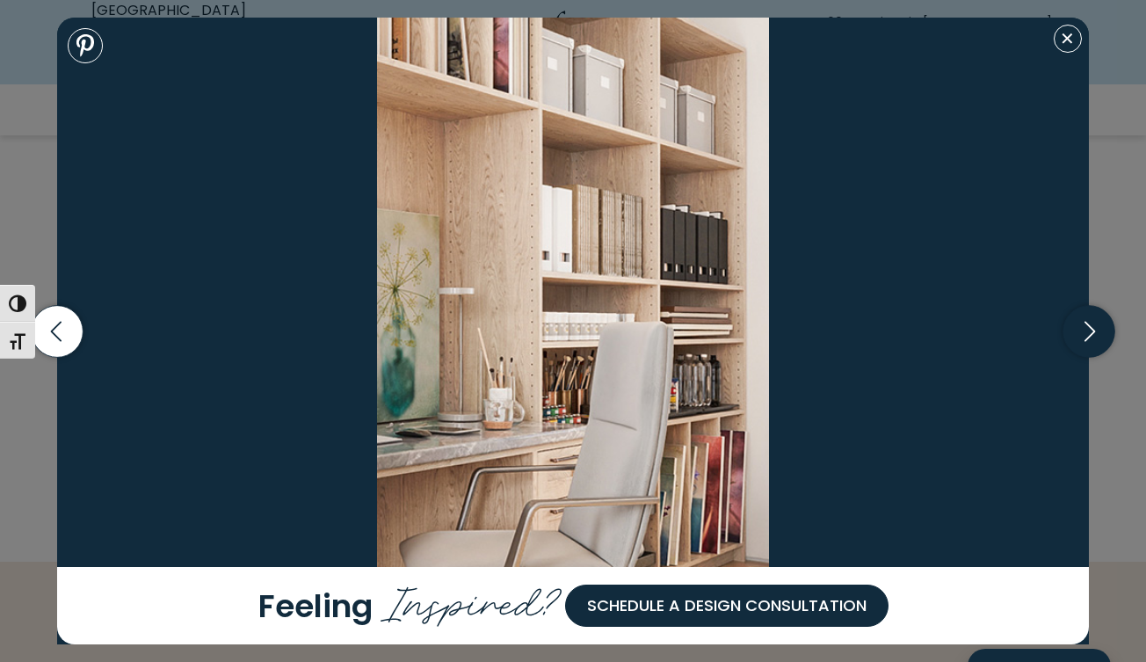
click at [1091, 331] on icon "button" at bounding box center [1088, 331] width 52 height 52
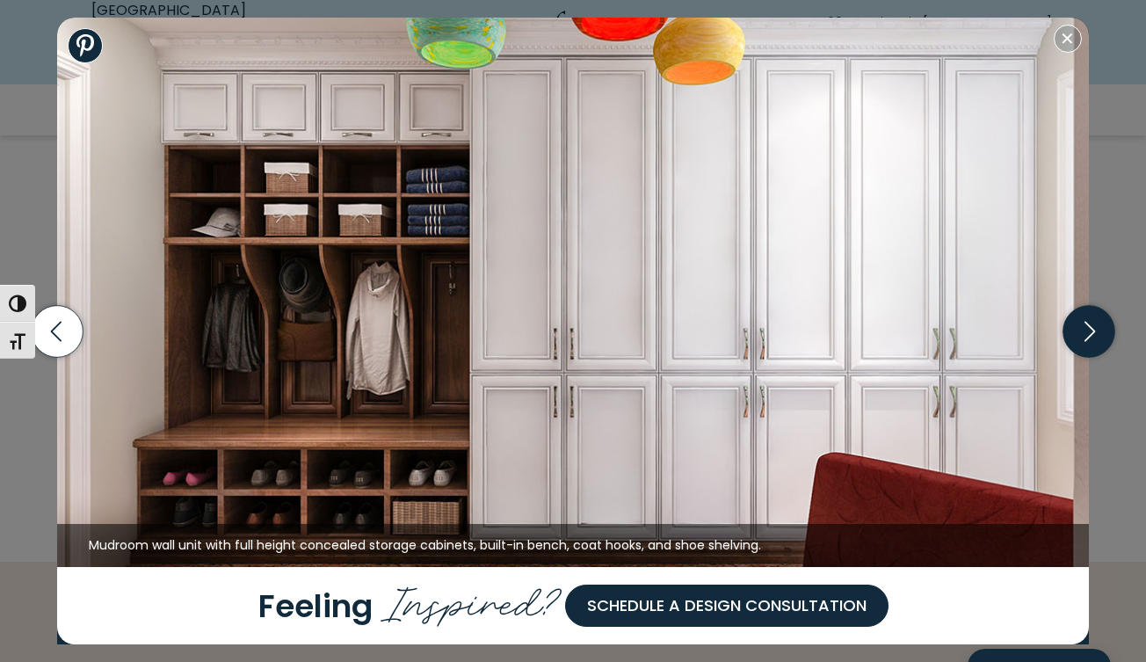
click at [1090, 331] on icon "button" at bounding box center [1088, 331] width 52 height 52
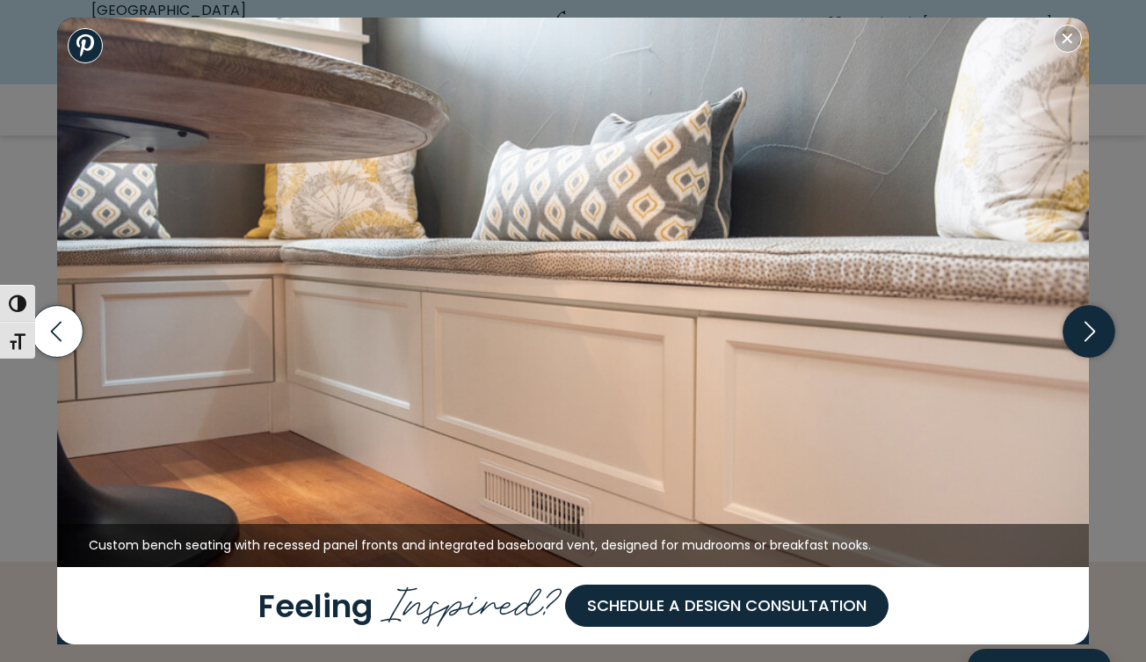
click at [1090, 331] on icon "button" at bounding box center [1088, 331] width 52 height 52
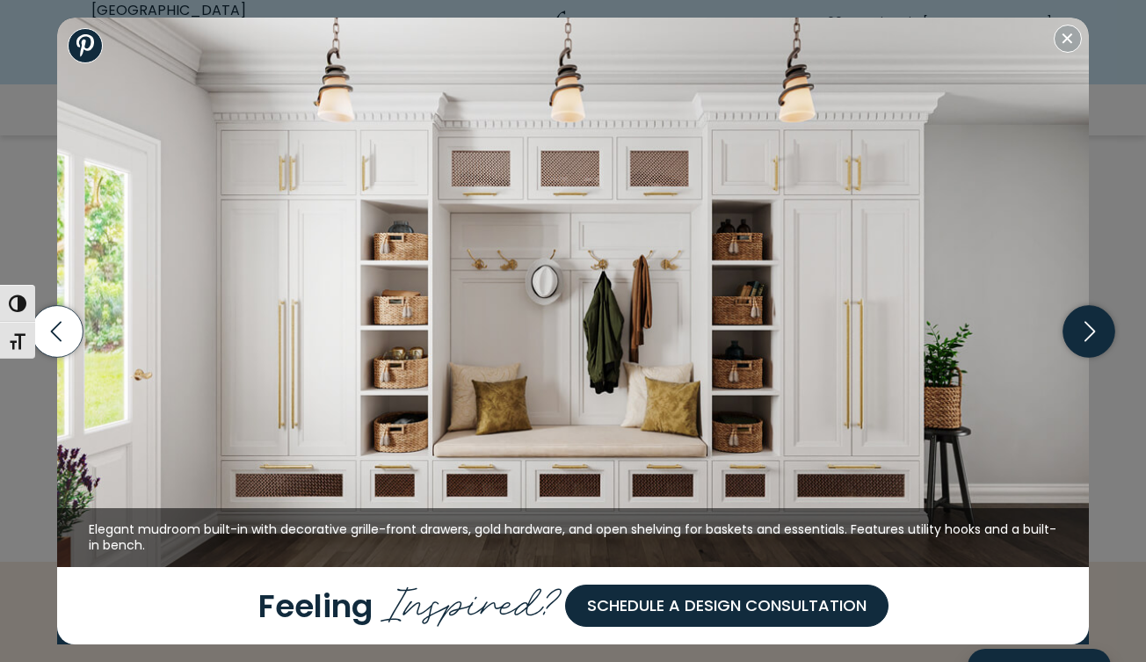
click at [1090, 331] on icon "button" at bounding box center [1088, 331] width 52 height 52
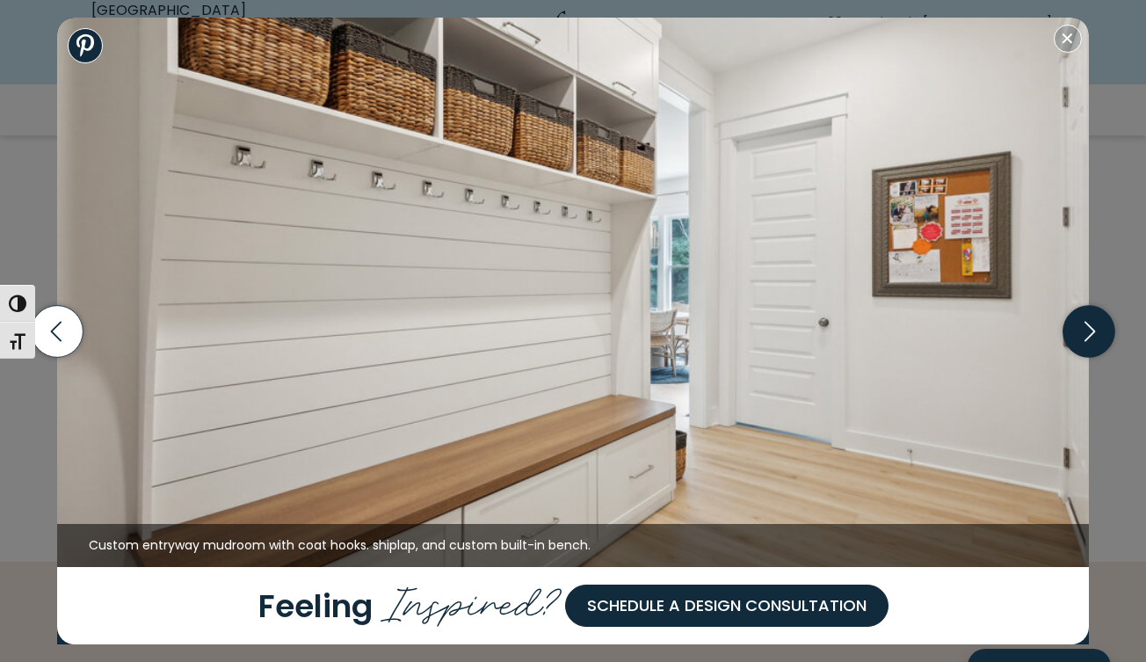
click at [1090, 331] on icon "button" at bounding box center [1088, 331] width 52 height 52
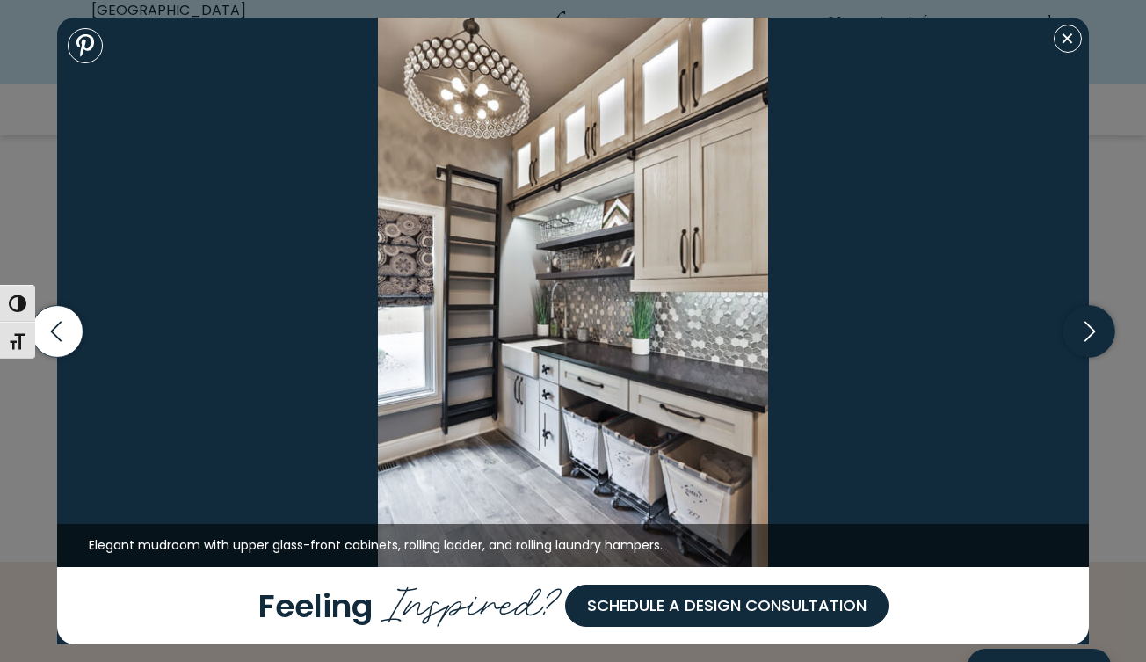
click at [1090, 331] on icon "button" at bounding box center [1088, 331] width 52 height 52
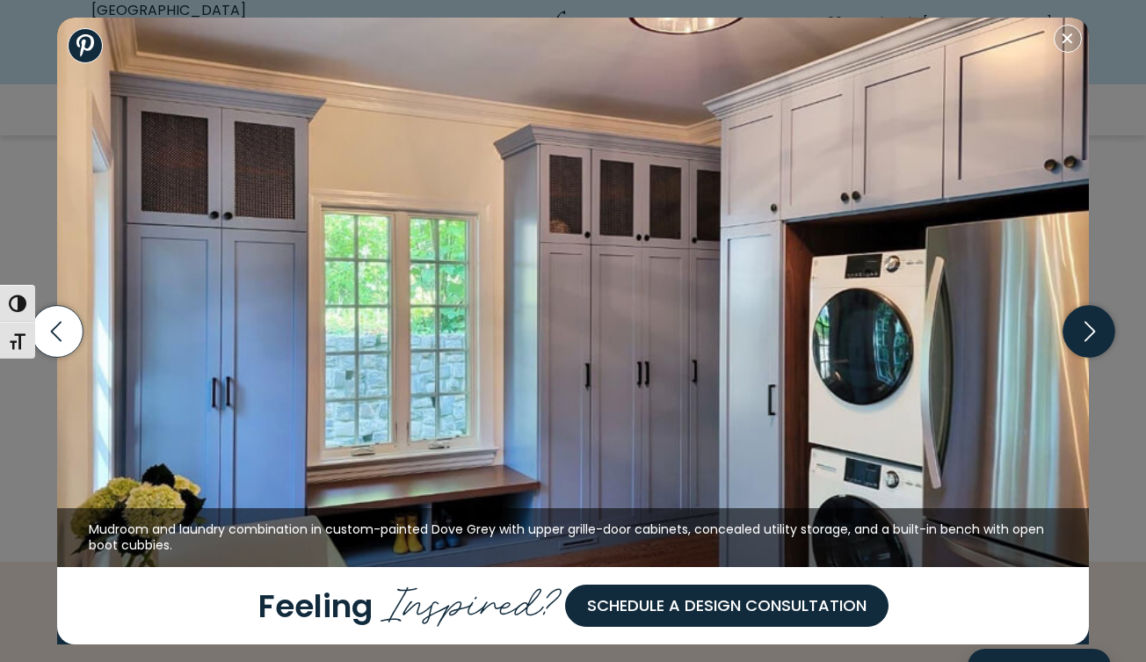
click at [1087, 335] on icon "button" at bounding box center [1088, 331] width 52 height 52
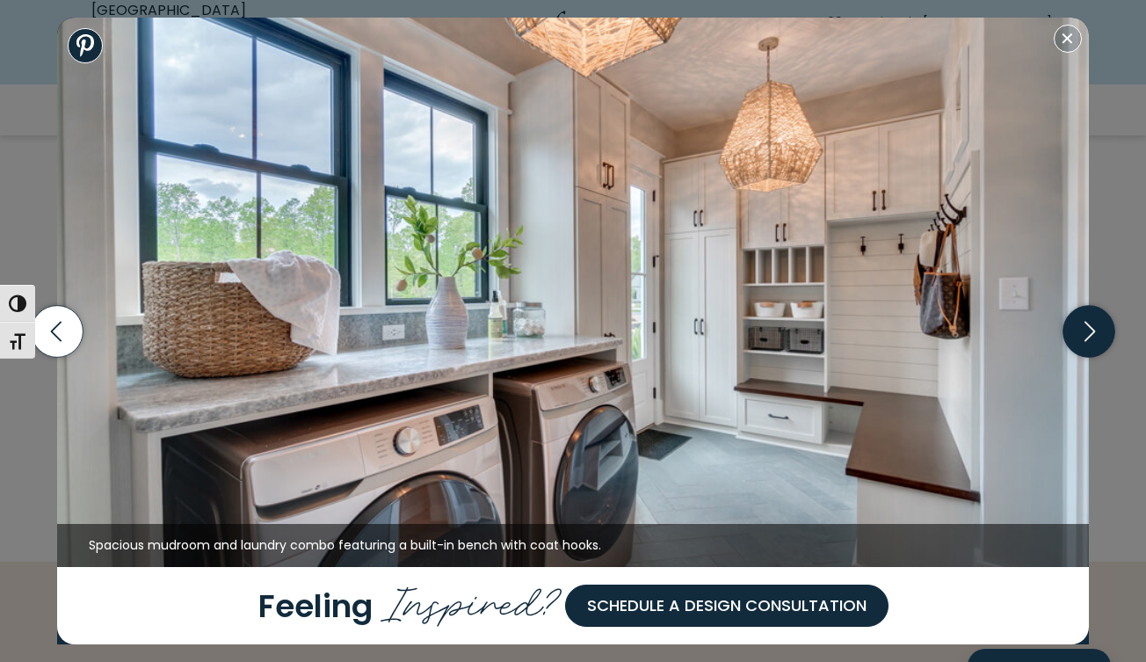
click at [1087, 335] on icon "button" at bounding box center [1088, 331] width 52 height 52
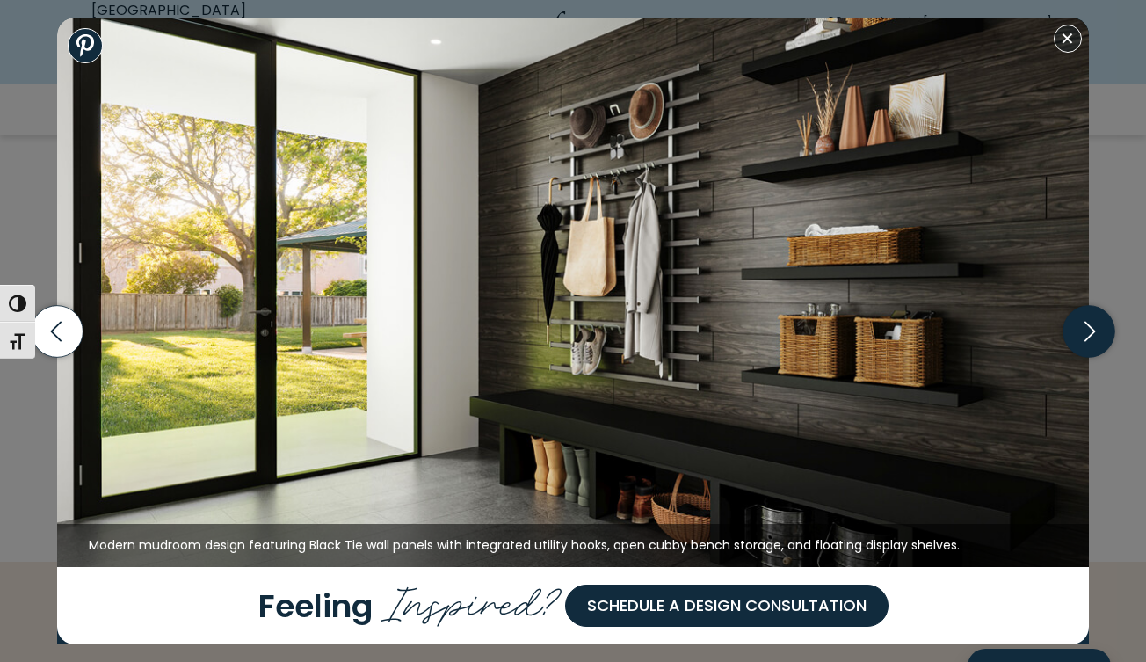
click at [1087, 335] on icon "button" at bounding box center [1088, 331] width 52 height 52
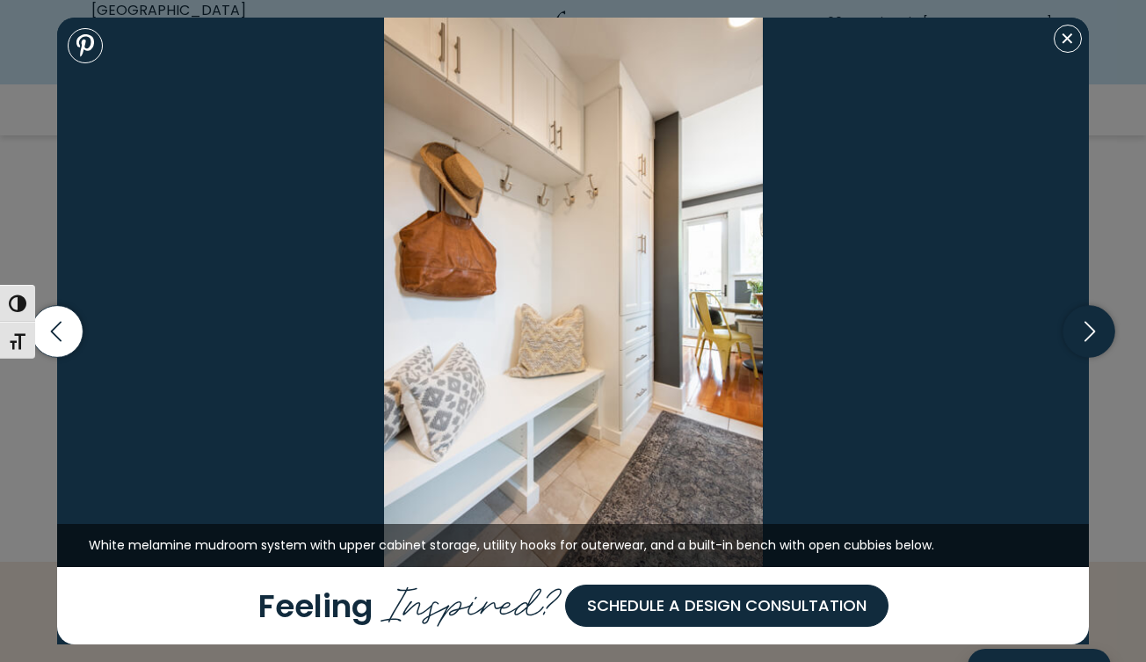
click at [1087, 335] on icon "button" at bounding box center [1088, 331] width 52 height 52
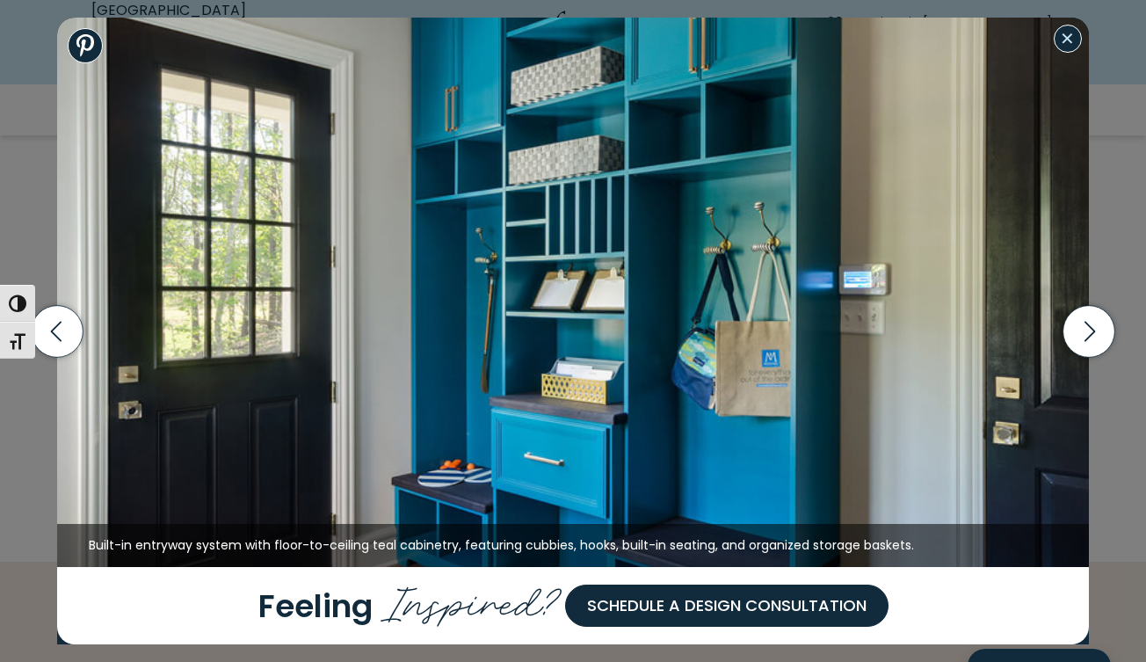
click at [1068, 35] on button "Close modal" at bounding box center [1068, 39] width 28 height 28
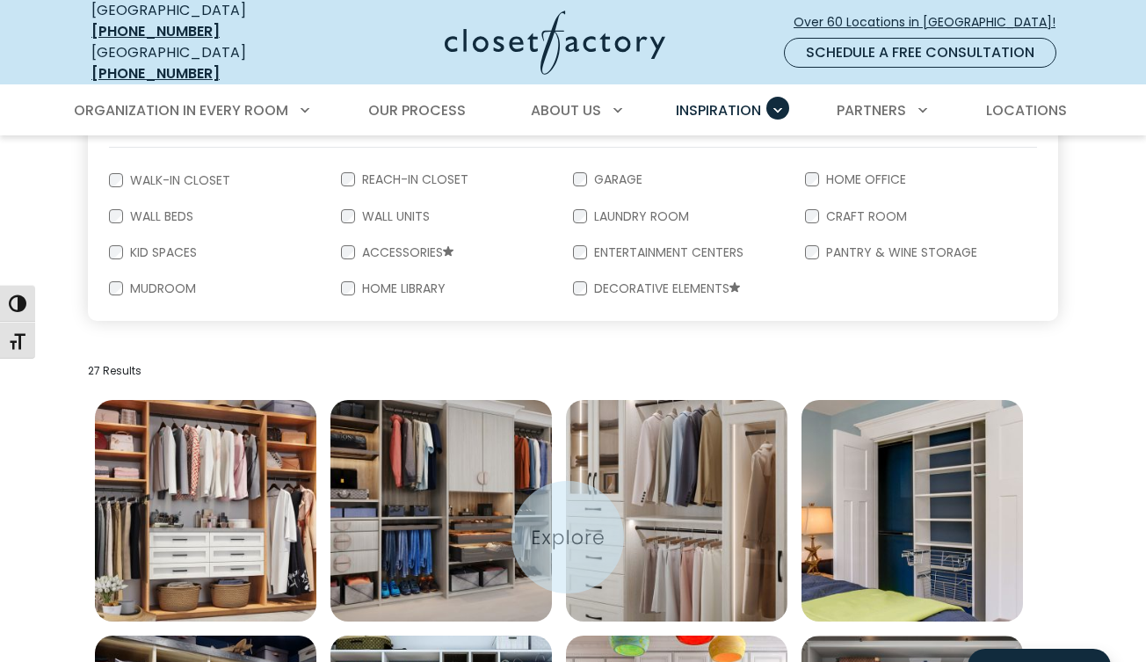
scroll to position [373, 0]
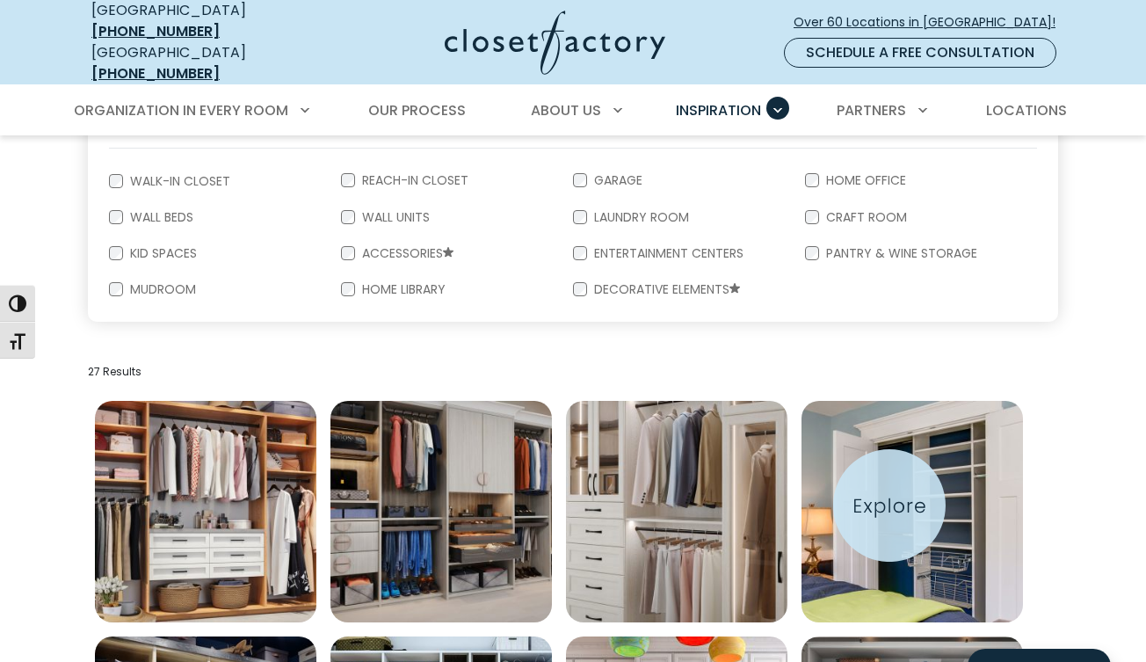
click at [889, 503] on img "Open inspiration gallery to preview enlarged image" at bounding box center [911, 511] width 221 height 221
